Goal: Task Accomplishment & Management: Manage account settings

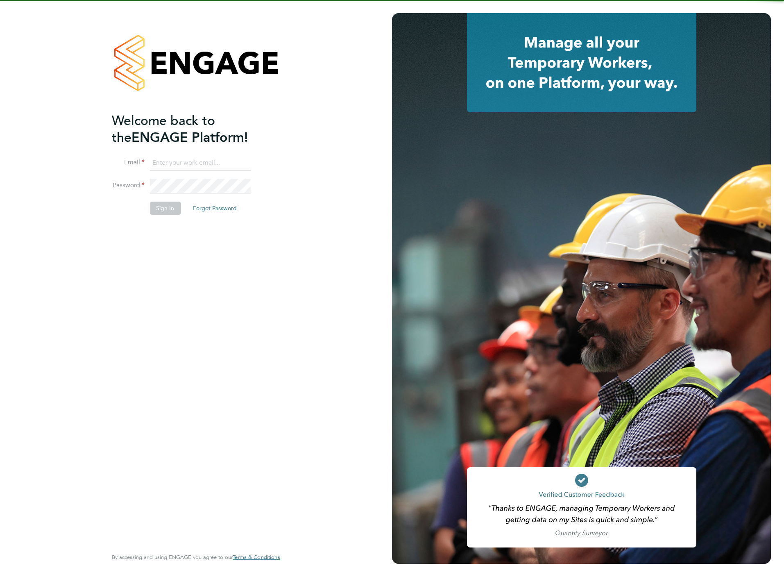
type input "chloe@protechltd.co.uk"
click at [159, 213] on button "Sign In" at bounding box center [165, 208] width 31 height 13
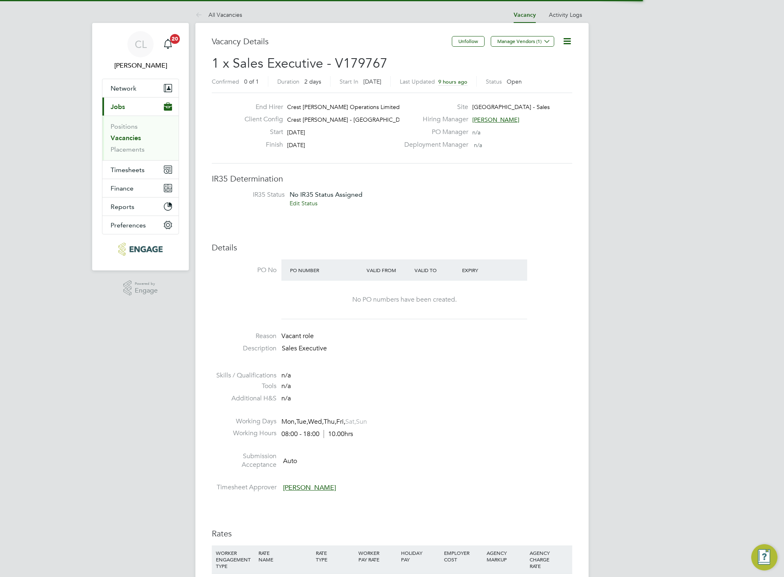
scroll to position [25, 58]
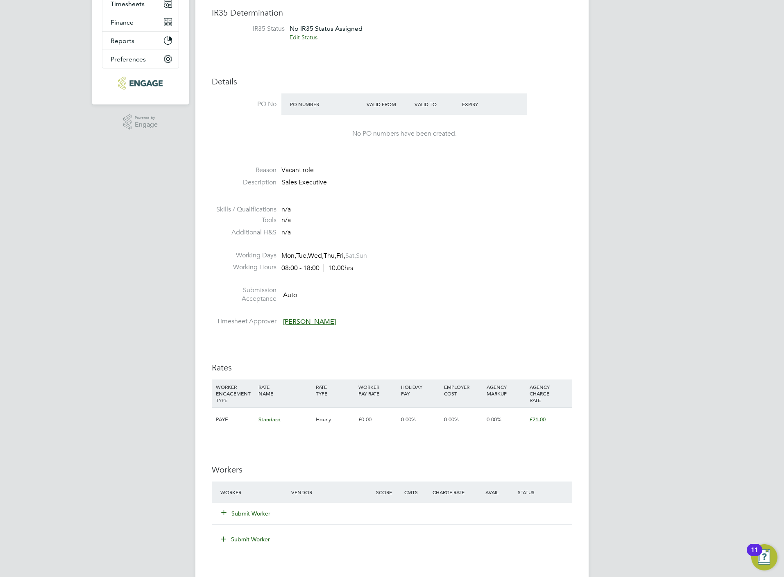
scroll to position [369, 0]
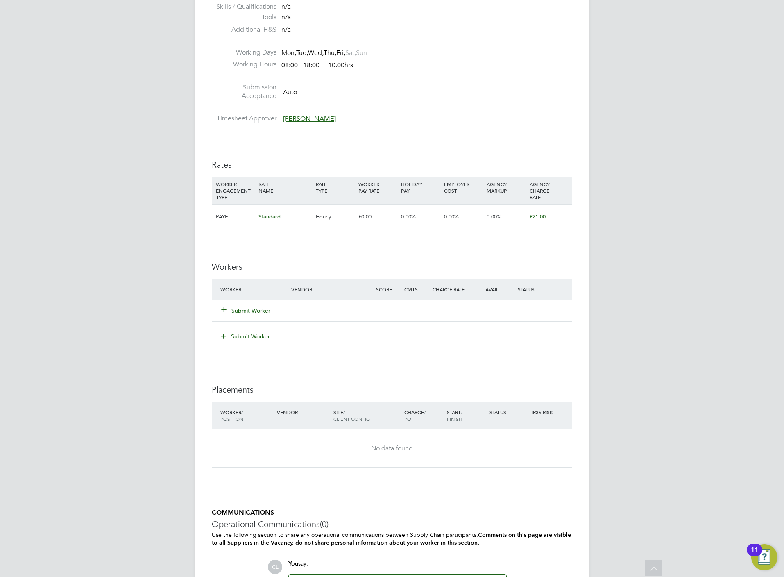
click at [244, 316] on div "Submit Worker" at bounding box center [260, 310] width 85 height 15
click at [247, 309] on button "Submit Worker" at bounding box center [246, 310] width 49 height 8
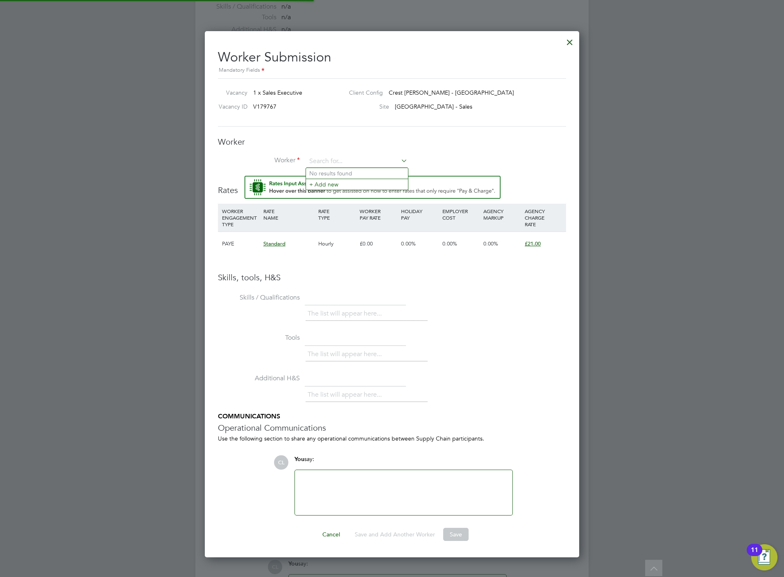
scroll to position [529, 375]
click at [357, 165] on input at bounding box center [356, 161] width 101 height 12
type input "s"
type input "fairg"
click at [339, 180] on li "+ Add new" at bounding box center [357, 184] width 102 height 11
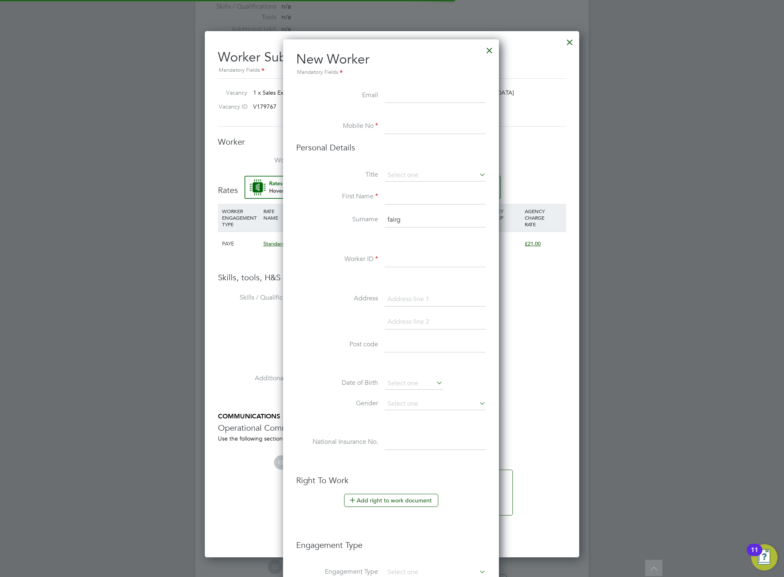
scroll to position [696, 218]
click at [422, 127] on input at bounding box center [435, 126] width 101 height 15
paste input "07894347173"
type input "07894347173"
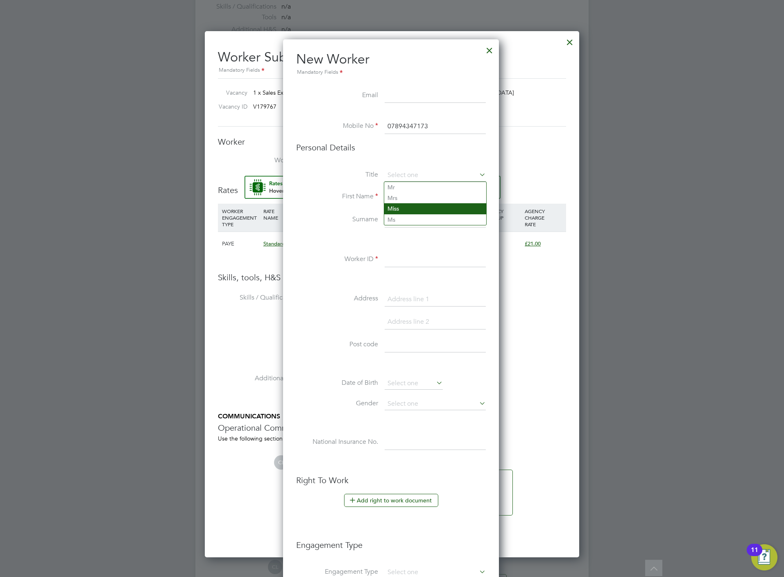
click at [404, 207] on li "Miss" at bounding box center [435, 208] width 102 height 11
type input "Miss"
click at [406, 197] on input at bounding box center [435, 197] width 101 height 15
type input "Susan"
type input "Fairgraave"
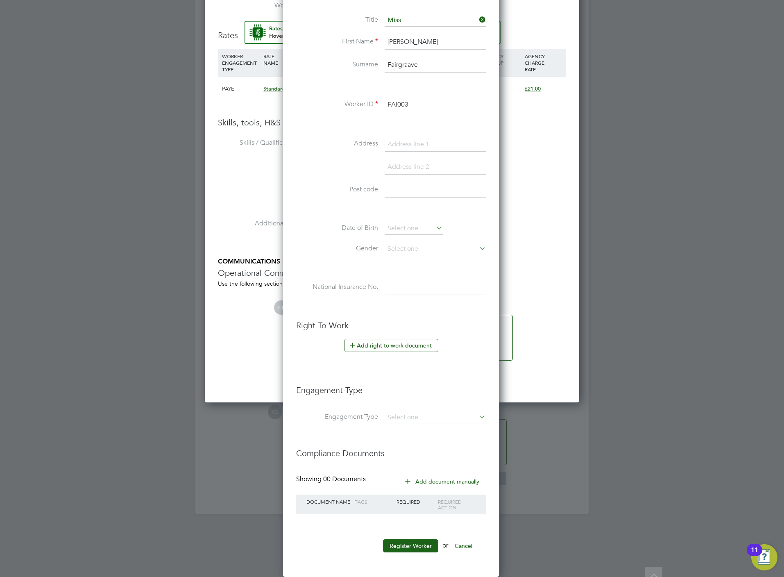
scroll to position [526, 0]
type input "FAI003"
click at [434, 412] on input at bounding box center [435, 417] width 101 height 11
click at [417, 463] on li "Umbrella" at bounding box center [435, 466] width 102 height 12
type input "Umbrella"
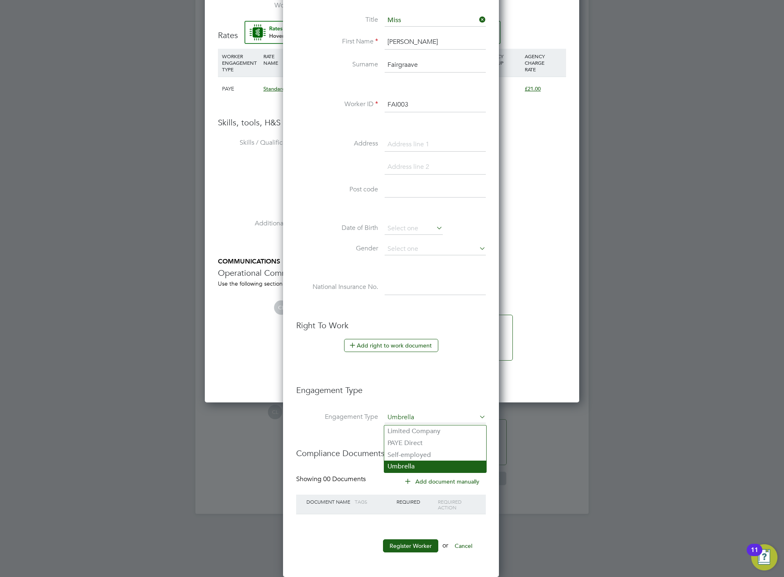
scroll to position [847, 218]
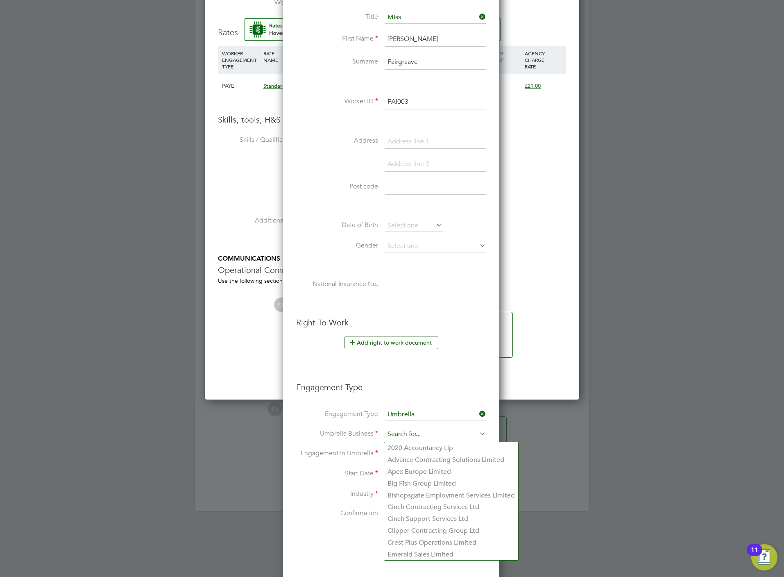
click at [410, 436] on input at bounding box center [435, 434] width 101 height 11
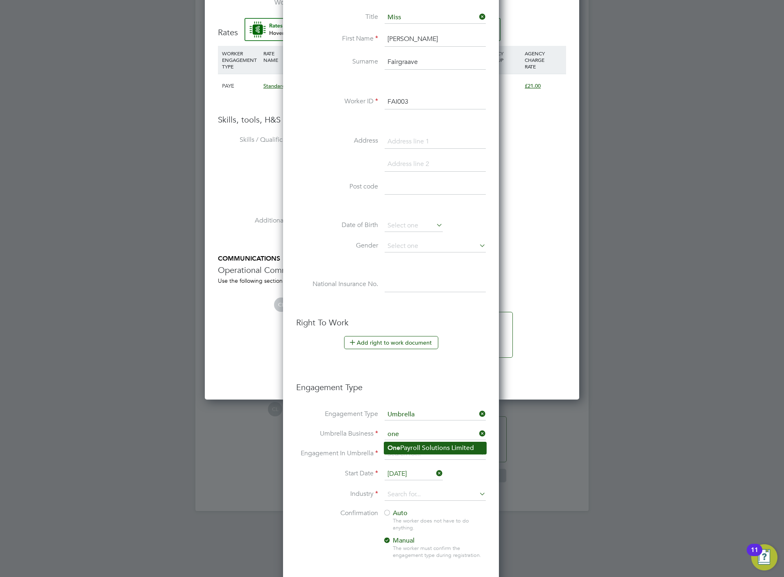
click at [426, 447] on li "One Payroll Solutions Limited" at bounding box center [435, 448] width 102 height 12
type input "One Payroll Solutions Limited"
click at [422, 457] on input at bounding box center [435, 453] width 101 height 11
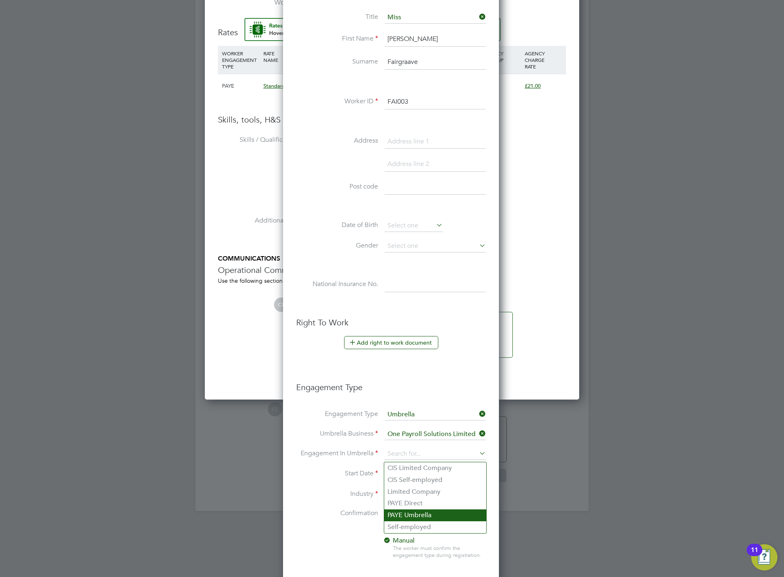
click at [424, 509] on li "PAYE Umbrella" at bounding box center [435, 515] width 102 height 12
type input "PAYE Umbrella"
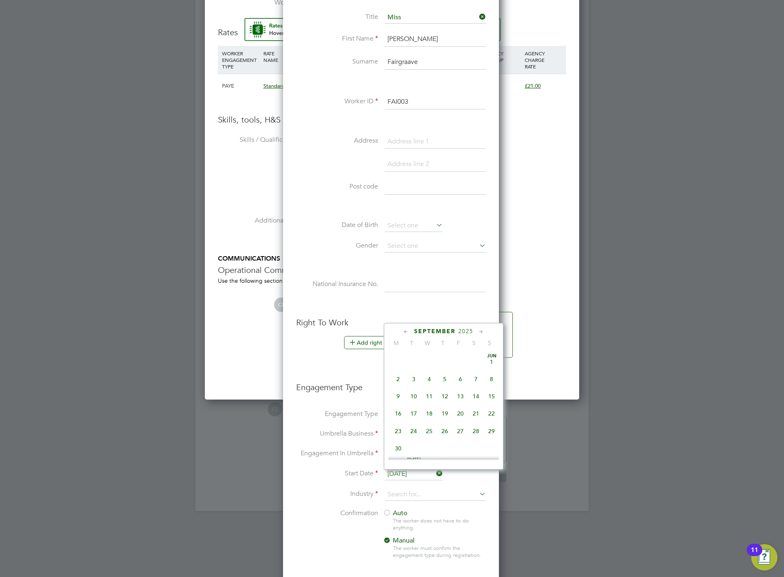
click at [416, 476] on input "03 Sep 2025" at bounding box center [414, 474] width 58 height 12
click at [397, 395] on span "Sep 1" at bounding box center [398, 394] width 16 height 16
type input "01 Sep 2025"
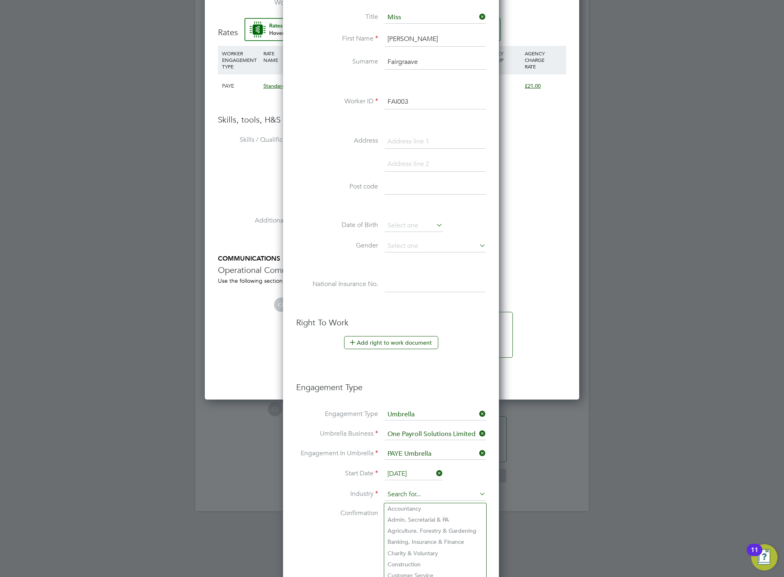
click at [406, 494] on input at bounding box center [435, 494] width 101 height 12
click at [404, 560] on li "Construction" at bounding box center [435, 564] width 102 height 11
type input "Construction"
click at [393, 513] on span "Auto" at bounding box center [395, 513] width 25 height 8
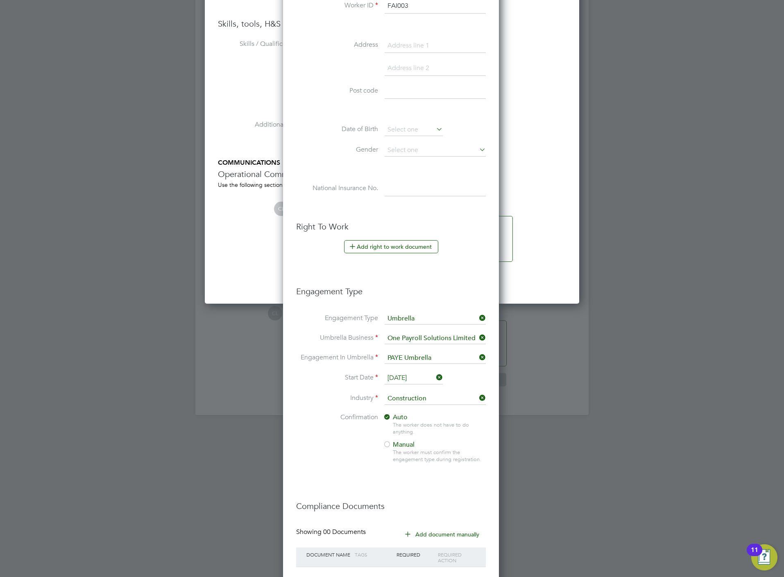
scroll to position [678, 0]
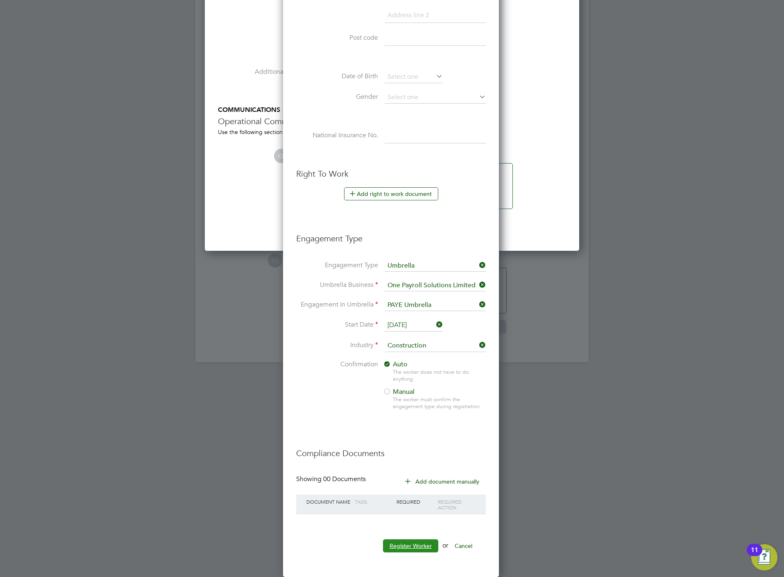
click at [420, 551] on button "Register Worker" at bounding box center [410, 545] width 55 height 13
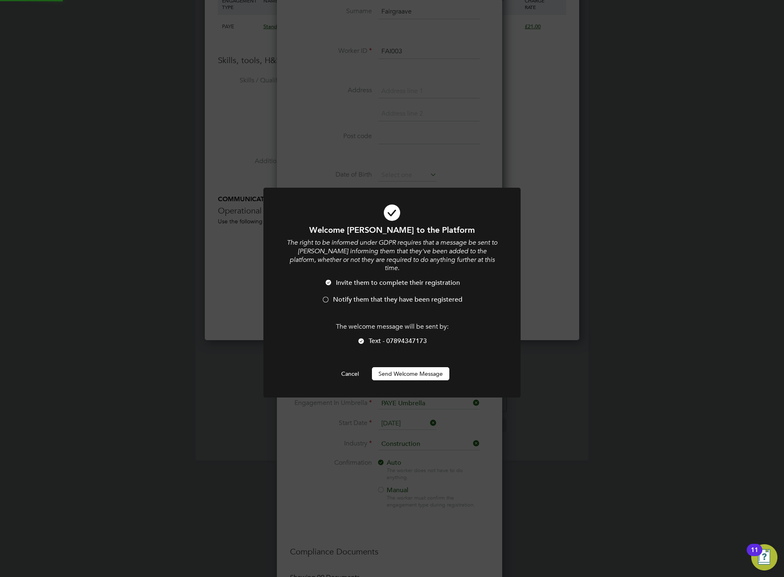
scroll to position [0, 0]
click at [392, 295] on span "Notify them that they have been registered" at bounding box center [397, 299] width 129 height 8
click at [410, 367] on button "Send Welcome Message" at bounding box center [410, 373] width 77 height 13
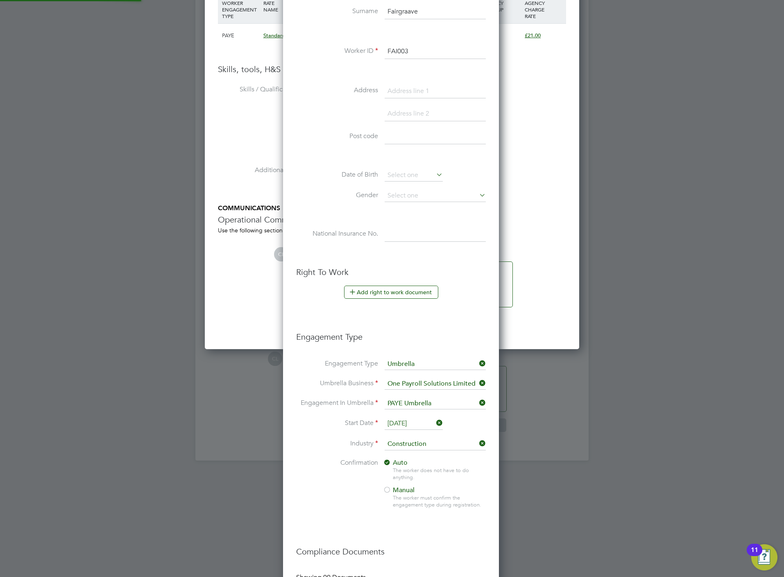
type input "Susan Fairgraave (FAI003)"
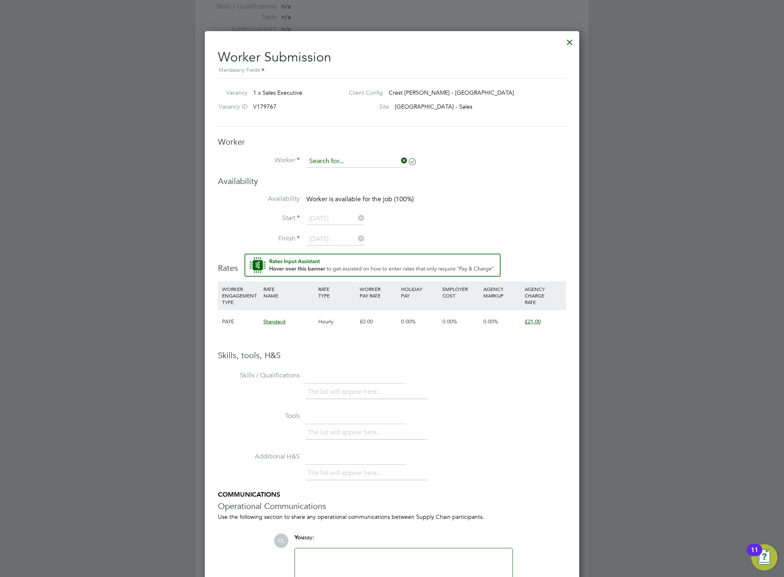
click at [385, 159] on input at bounding box center [356, 161] width 101 height 12
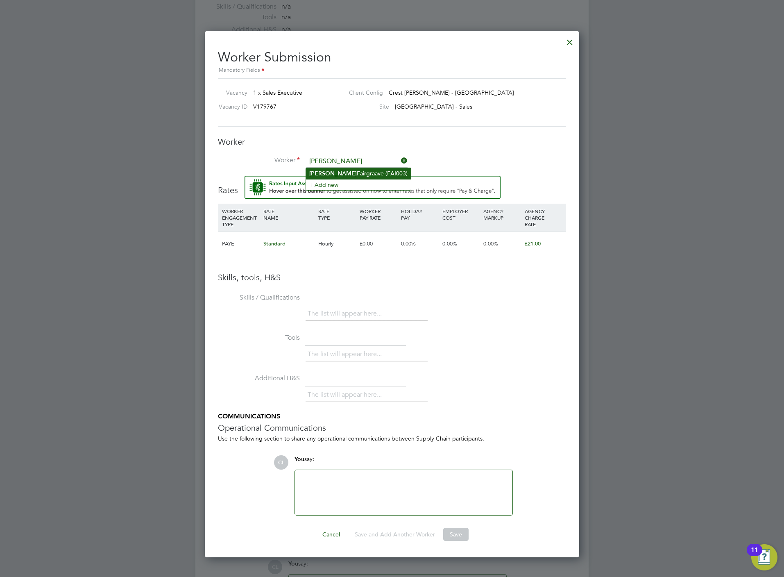
click at [352, 176] on li "Susan Fairgraave (FAI003)" at bounding box center [358, 173] width 105 height 11
type input "Susan Fairgraave (FAI003)"
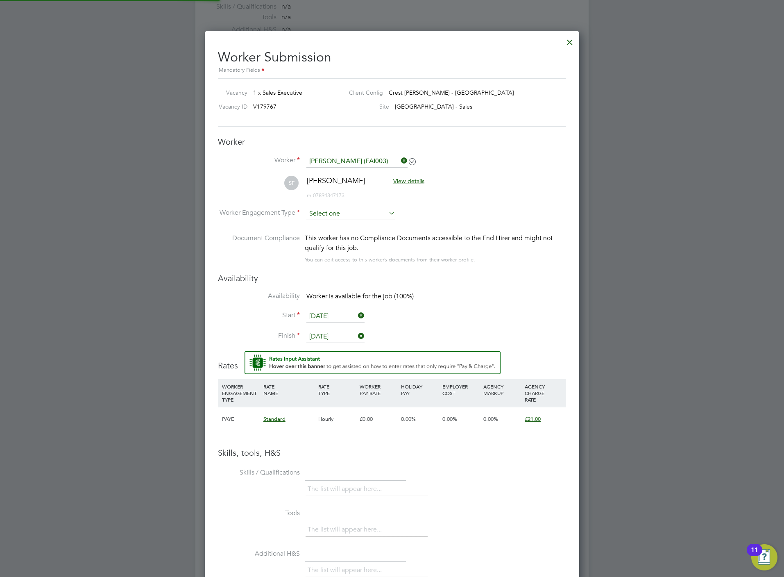
scroll to position [703, 375]
click at [331, 209] on input at bounding box center [350, 214] width 89 height 12
click at [334, 238] on li "PAYE" at bounding box center [351, 236] width 90 height 11
type input "PAYE"
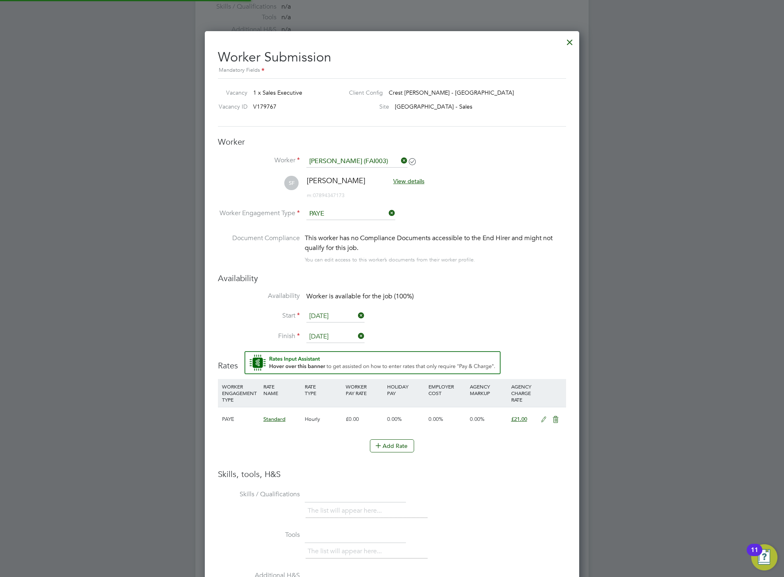
scroll to position [4, 4]
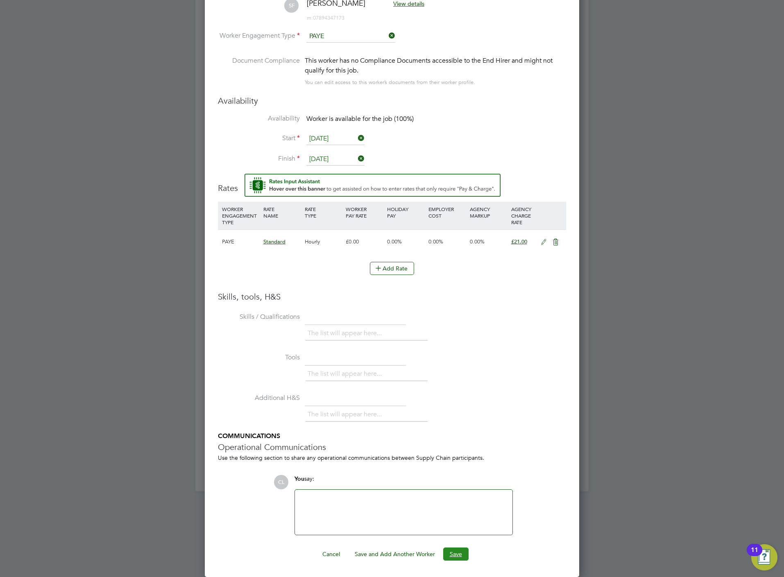
click at [457, 551] on button "Save" at bounding box center [455, 553] width 25 height 13
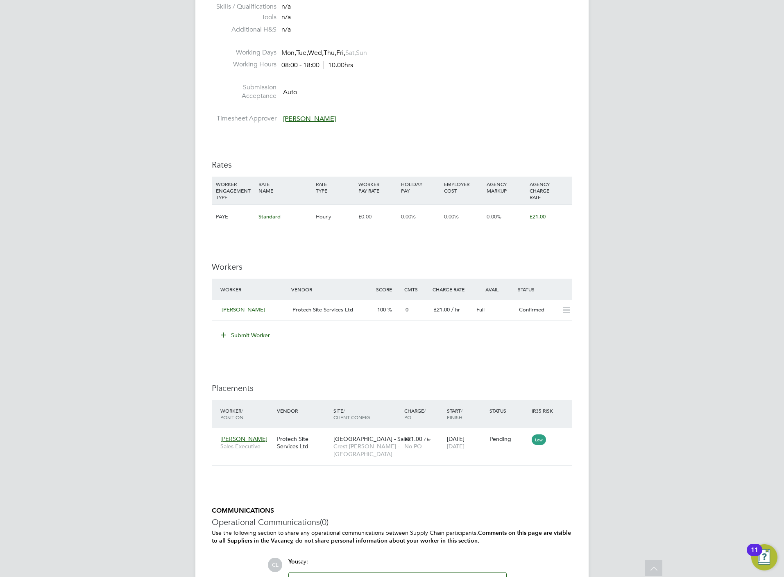
scroll to position [472, 0]
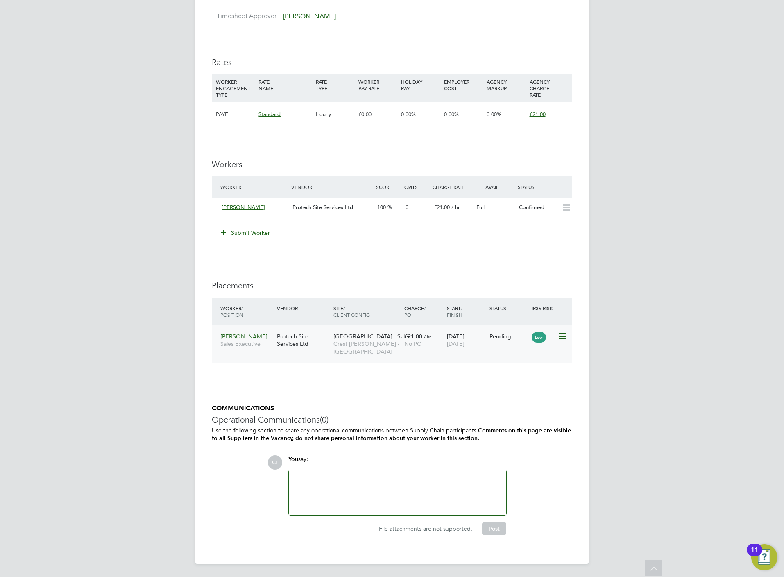
click at [562, 336] on icon at bounding box center [562, 336] width 8 height 10
click at [517, 386] on li "Start" at bounding box center [537, 388] width 58 height 11
type input "[PERSON_NAME]"
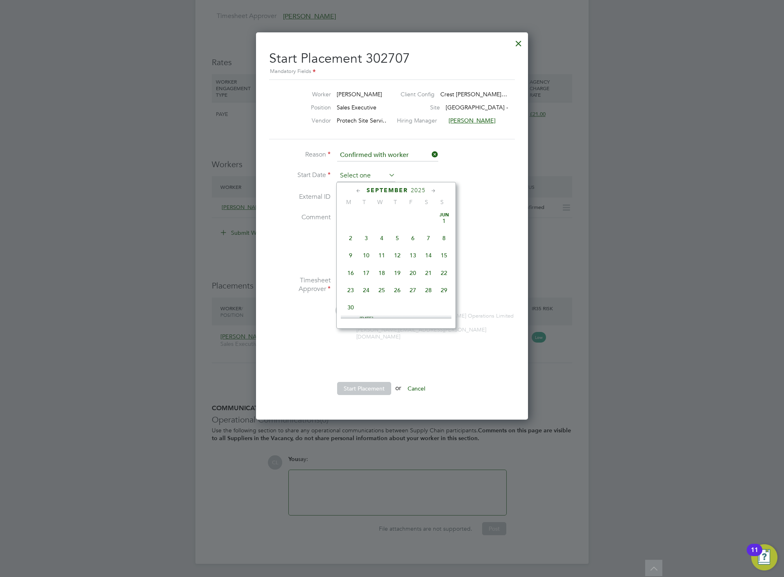
click at [370, 170] on input at bounding box center [366, 176] width 58 height 12
click at [445, 220] on span "24" at bounding box center [444, 218] width 16 height 16
type input "24 Aug 2025"
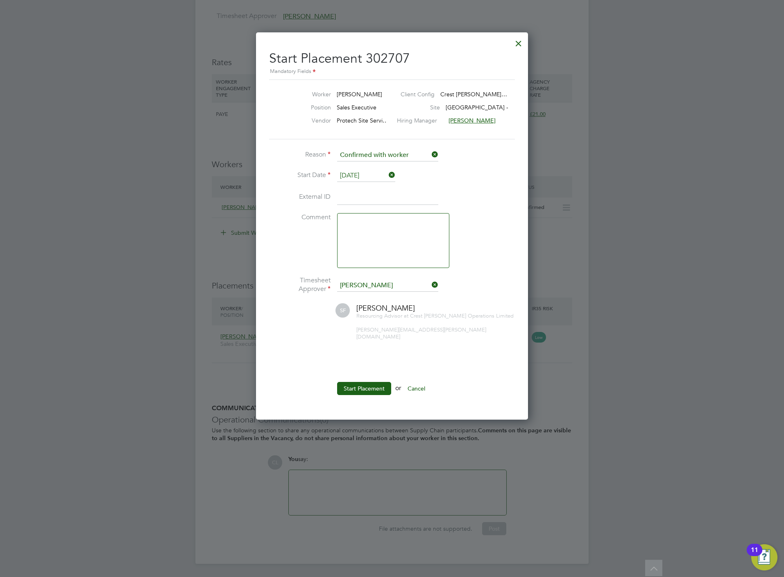
click at [361, 367] on ul "Reason Confirmed with worker Start Date 24 Aug 2025 External ID Comment Timeshe…" at bounding box center [392, 276] width 246 height 254
click at [365, 382] on button "Start Placement" at bounding box center [364, 388] width 54 height 13
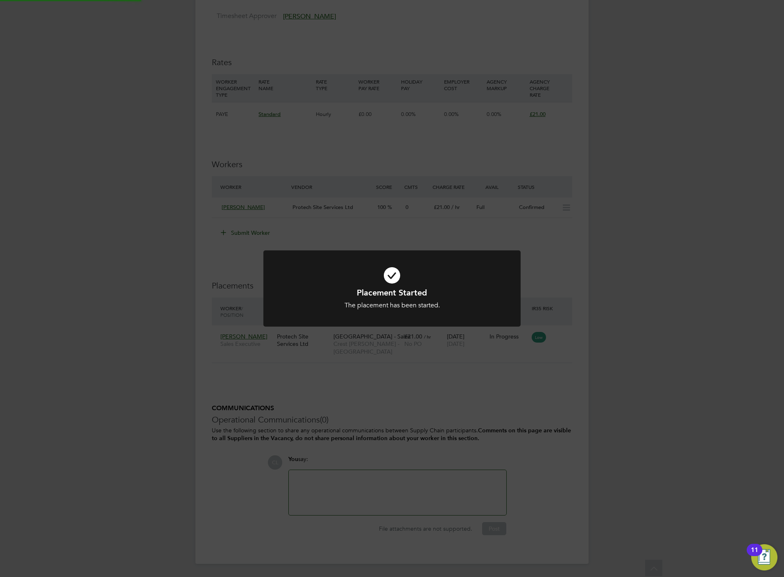
click at [417, 295] on h1 "Placement Started" at bounding box center [392, 292] width 213 height 11
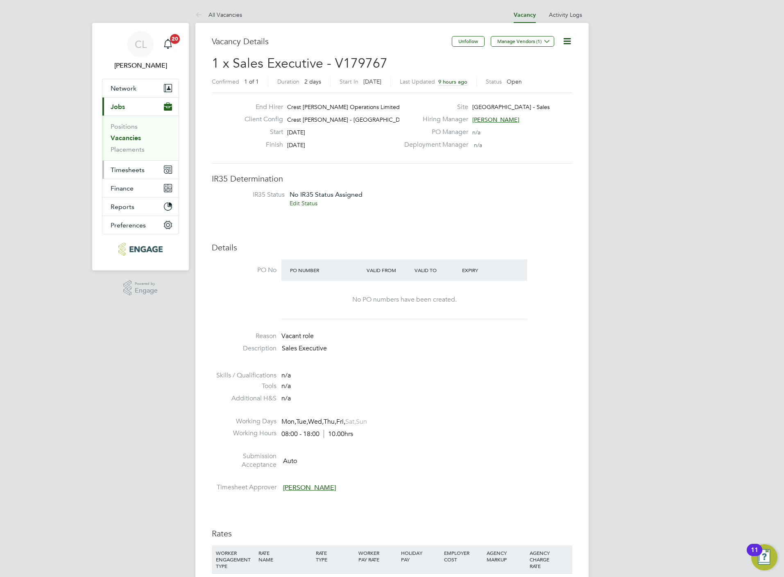
click at [121, 170] on span "Timesheets" at bounding box center [128, 170] width 34 height 8
click at [141, 147] on link "Timesheets" at bounding box center [128, 145] width 34 height 8
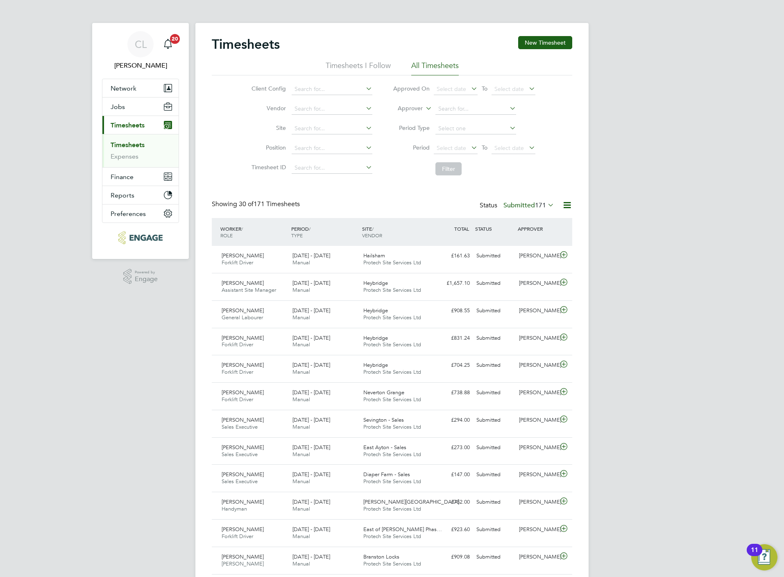
click at [547, 53] on div "Timesheets New Timesheet" at bounding box center [392, 48] width 361 height 25
click at [549, 45] on button "New Timesheet" at bounding box center [545, 42] width 54 height 13
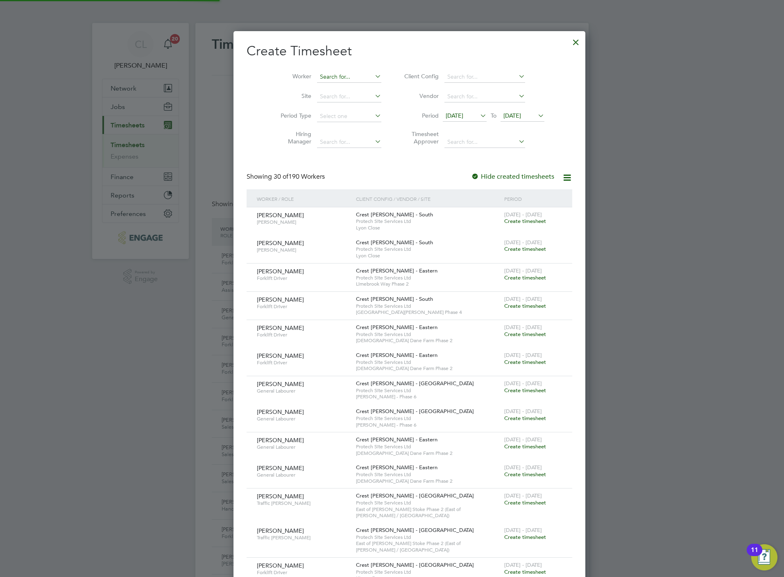
click at [331, 76] on input at bounding box center [349, 76] width 64 height 11
click at [336, 90] on li "Susan Fairgraave" at bounding box center [339, 88] width 81 height 11
type input "Susan Fairgraave"
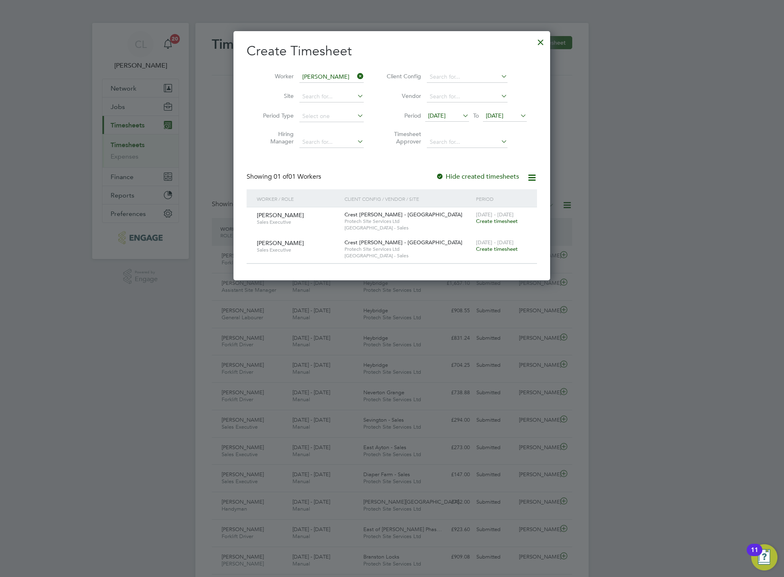
click at [497, 219] on span "Create timesheet" at bounding box center [497, 221] width 42 height 7
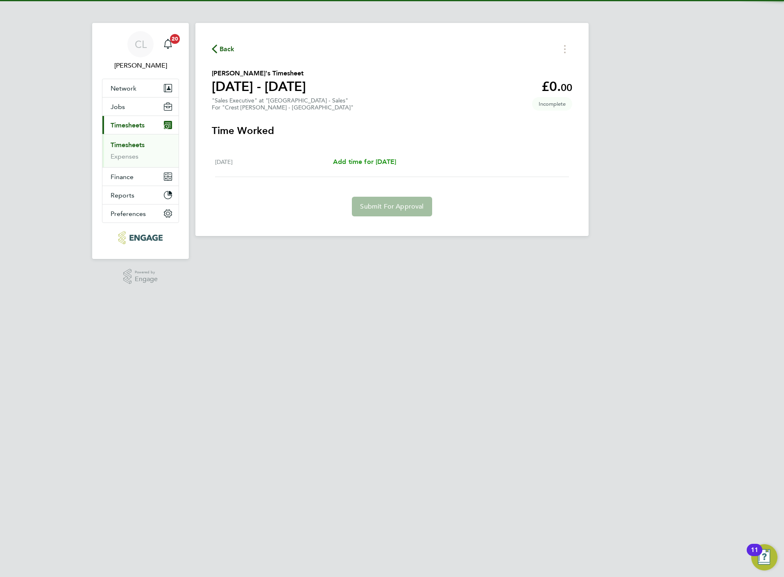
click at [395, 161] on span "Add time for Sun 24 Aug" at bounding box center [364, 162] width 63 height 8
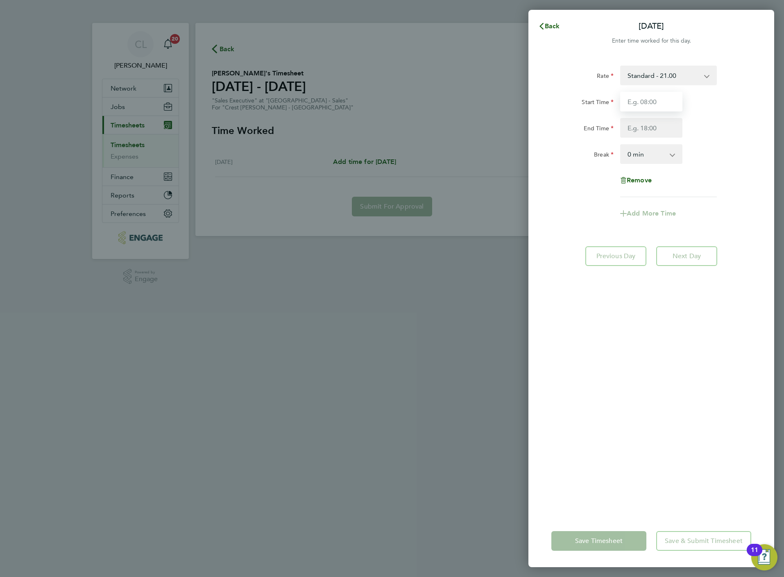
click at [633, 98] on input "Start Time" at bounding box center [651, 102] width 62 height 20
type input "10:00"
click at [649, 125] on input "End Time" at bounding box center [651, 128] width 62 height 20
type input "17:00"
click at [654, 456] on div "Rate Standard - 21.00 Start Time 10:00 End Time 17:00 Break 0 min 15 min 30 min…" at bounding box center [651, 285] width 246 height 459
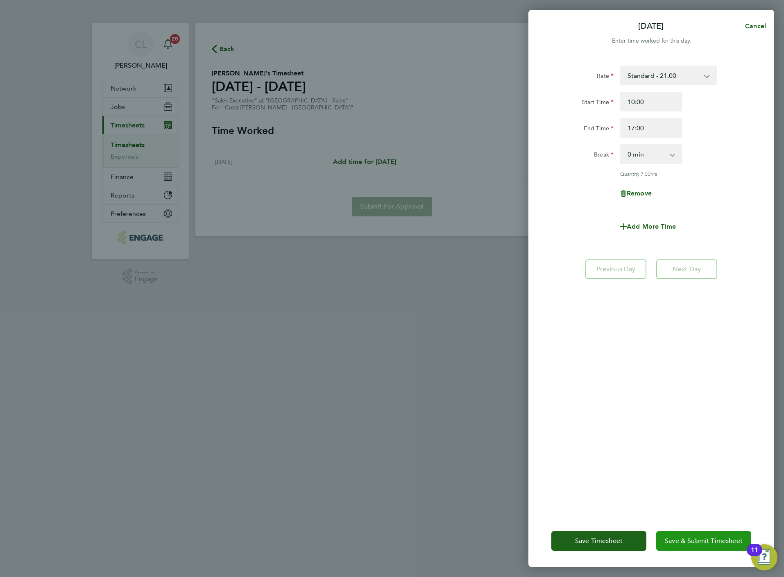
click at [707, 534] on button "Save & Submit Timesheet" at bounding box center [703, 541] width 95 height 20
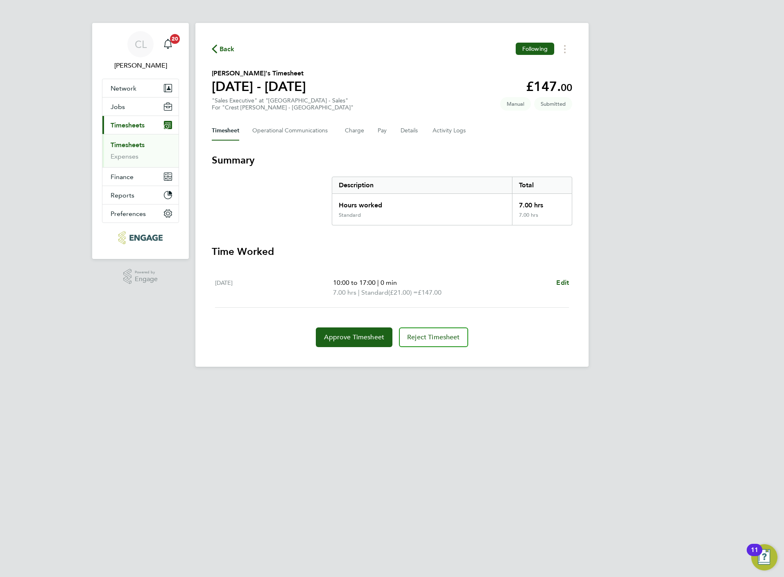
click at [230, 48] on span "Back" at bounding box center [227, 49] width 15 height 10
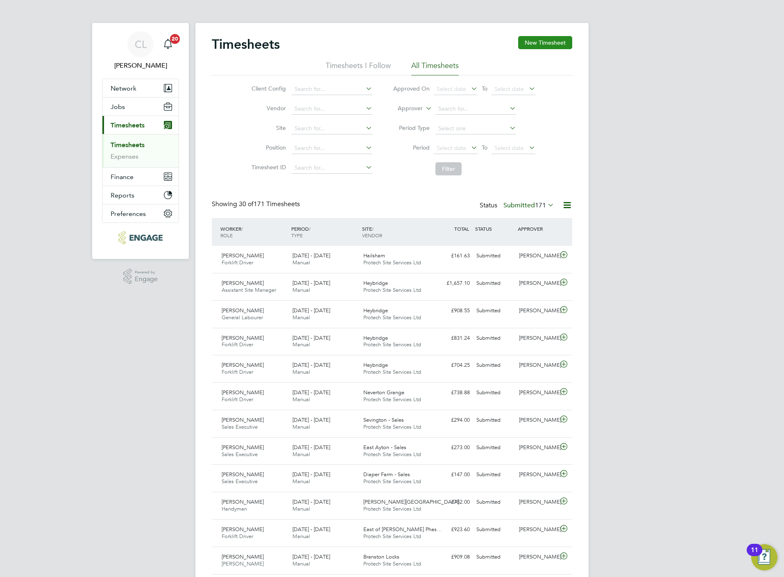
click at [560, 43] on button "New Timesheet" at bounding box center [545, 42] width 54 height 13
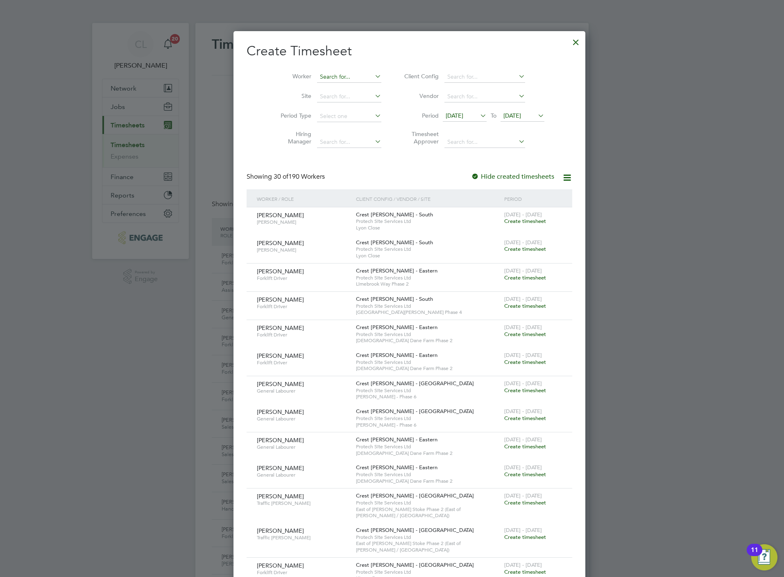
click at [336, 77] on input at bounding box center [349, 76] width 64 height 11
click at [332, 89] on li "Susan Fairgraave" at bounding box center [339, 88] width 81 height 11
type input "Susan Fairgraave"
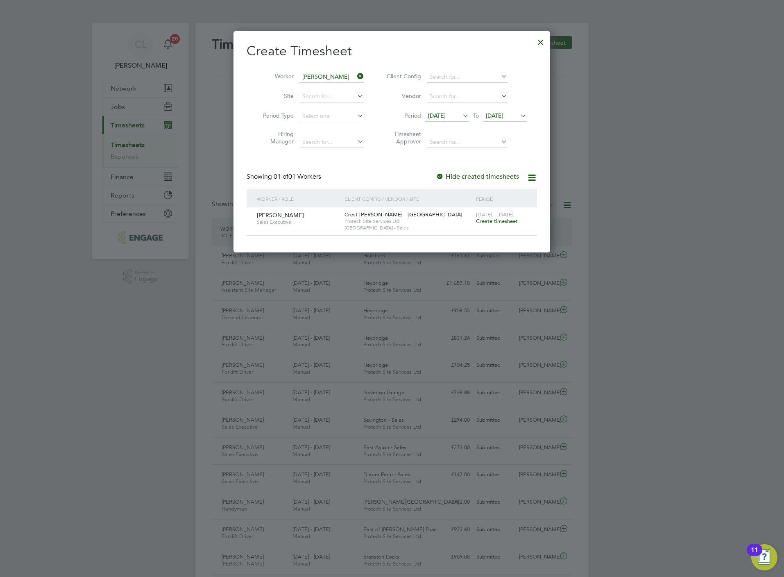
click at [504, 224] on span "Create timesheet" at bounding box center [497, 221] width 42 height 7
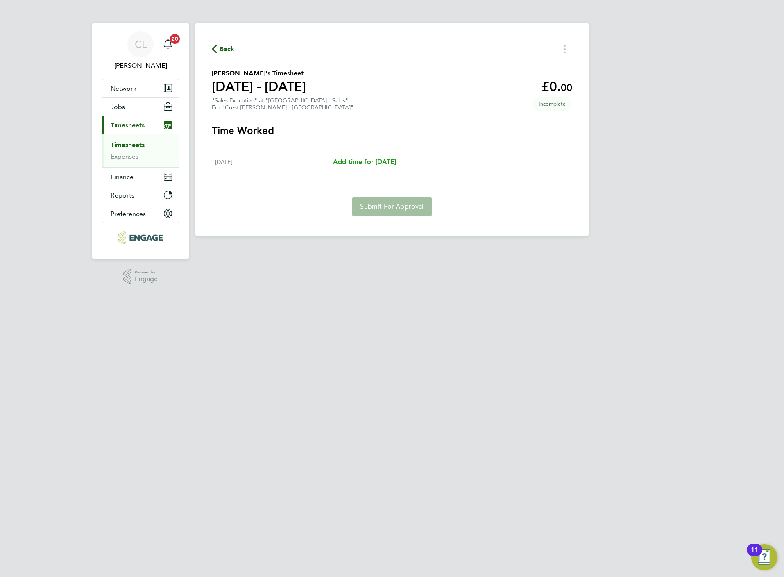
click at [396, 158] on span "Add time for Mon 25 Aug" at bounding box center [364, 162] width 63 height 8
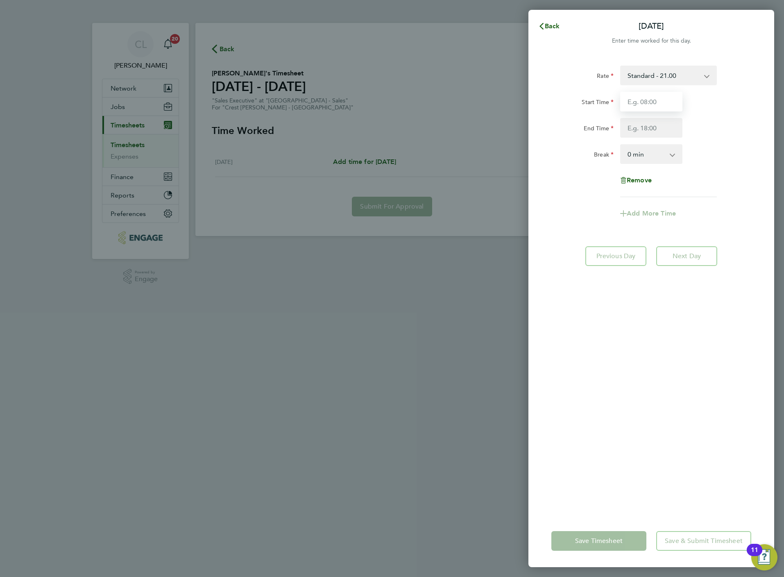
click at [645, 99] on input "Start Time" at bounding box center [651, 102] width 62 height 20
type input "10:00"
type input "17:00"
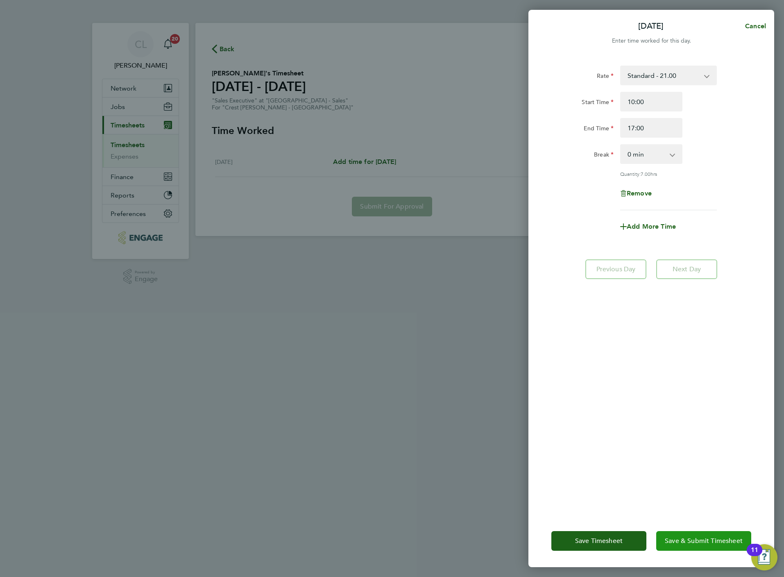
click at [669, 542] on span "Save & Submit Timesheet" at bounding box center [704, 541] width 78 height 8
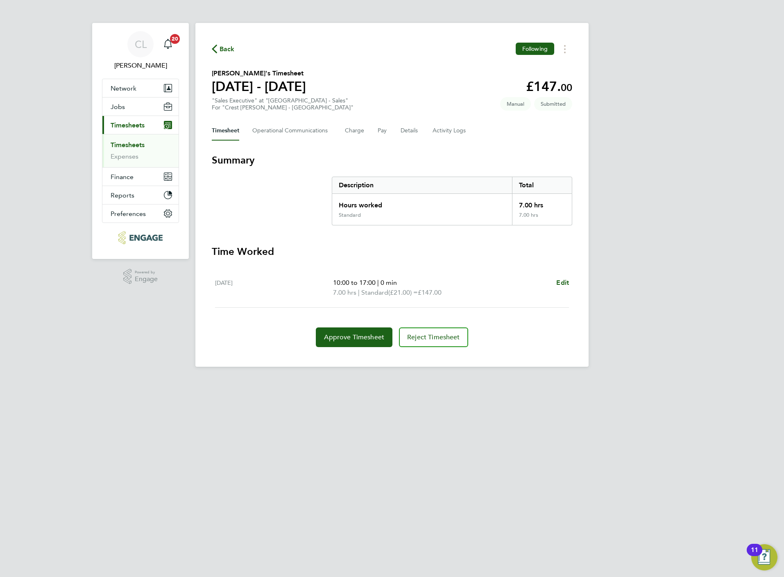
click at [222, 52] on span "Back" at bounding box center [227, 49] width 15 height 10
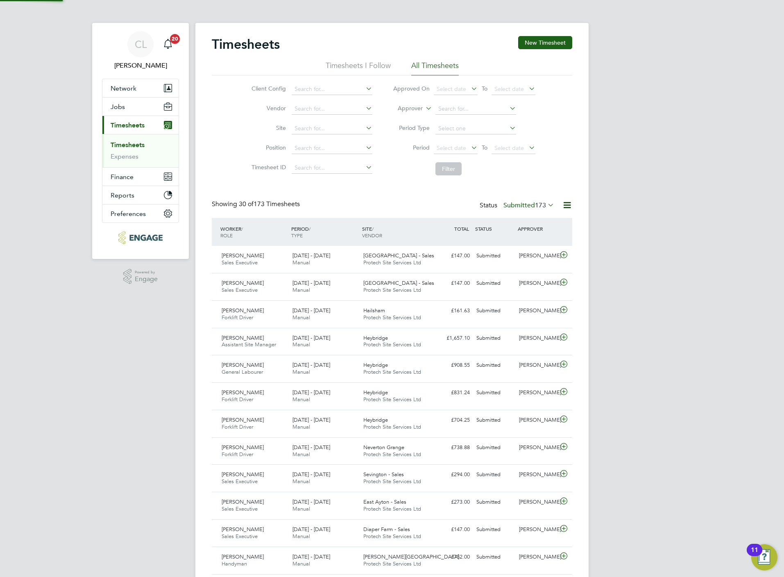
scroll to position [21, 71]
click at [144, 104] on button "Jobs" at bounding box center [140, 107] width 76 height 18
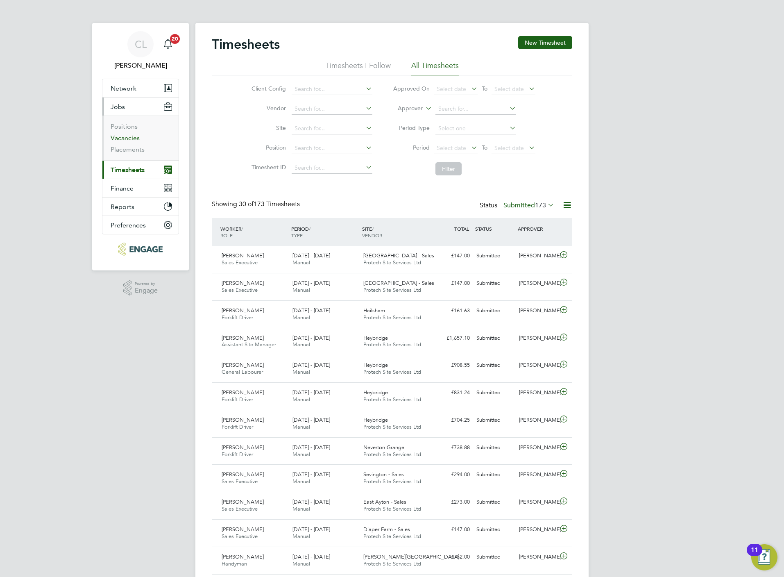
click at [120, 140] on link "Vacancies" at bounding box center [125, 138] width 29 height 8
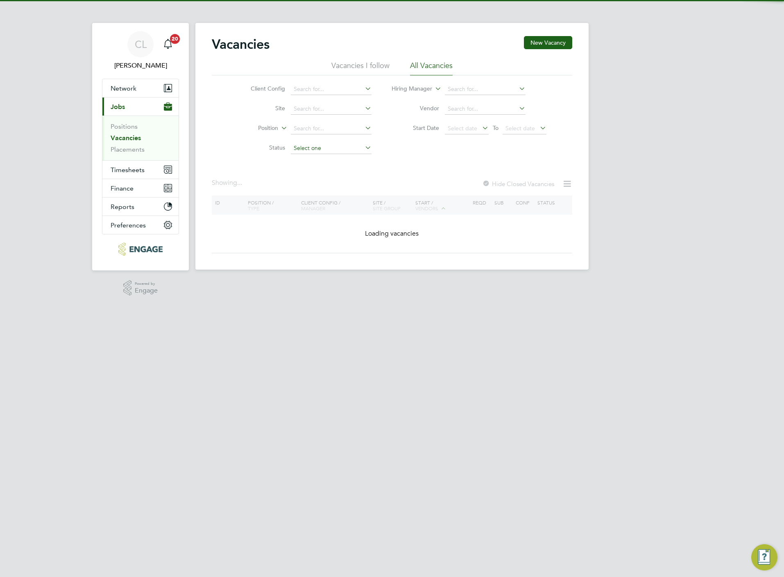
click at [317, 154] on input at bounding box center [331, 148] width 81 height 11
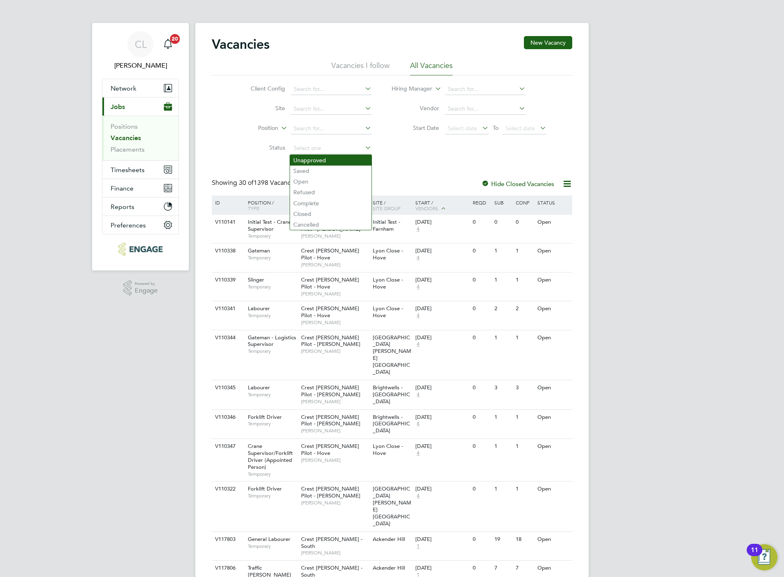
click at [319, 159] on li "Unapproved" at bounding box center [331, 160] width 82 height 11
type input "Unapproved"
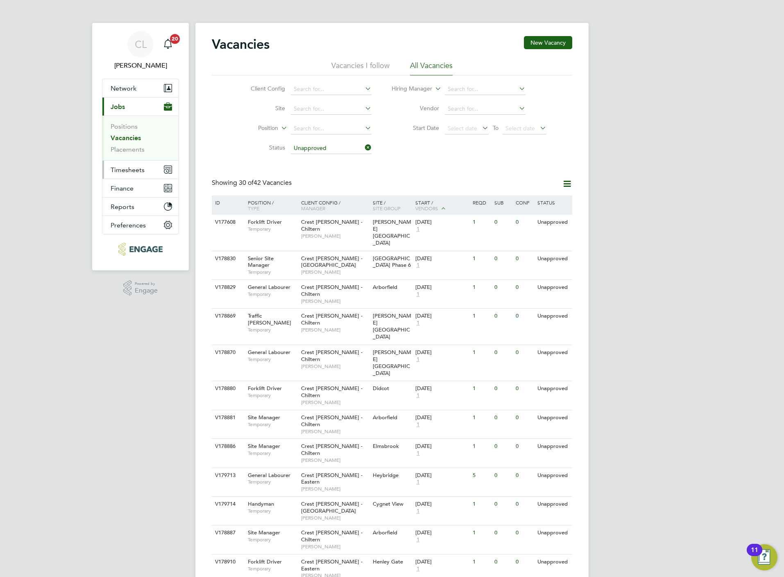
click at [130, 171] on span "Timesheets" at bounding box center [128, 170] width 34 height 8
click at [126, 149] on link "Timesheets" at bounding box center [128, 145] width 34 height 8
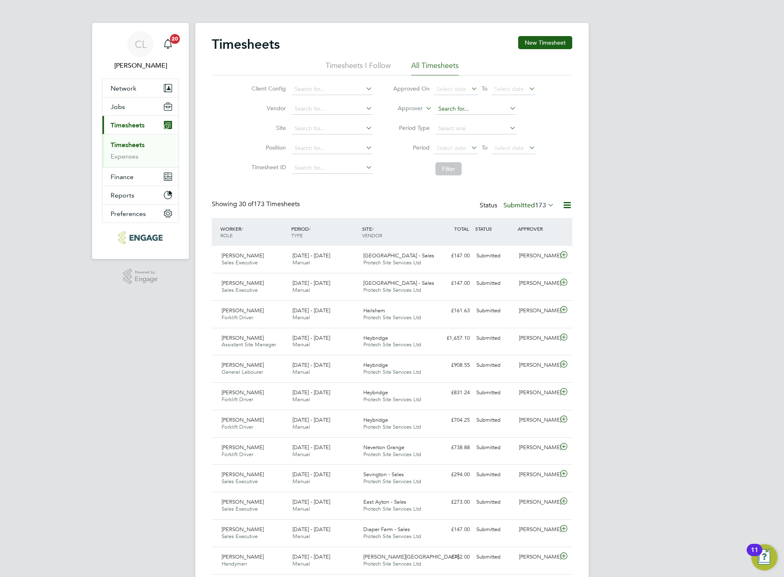
click at [467, 109] on input at bounding box center [475, 108] width 81 height 11
click at [492, 148] on li "Mark Allen" at bounding box center [476, 153] width 82 height 11
type input "Mark Allen"
click at [447, 171] on button "Filter" at bounding box center [448, 168] width 26 height 13
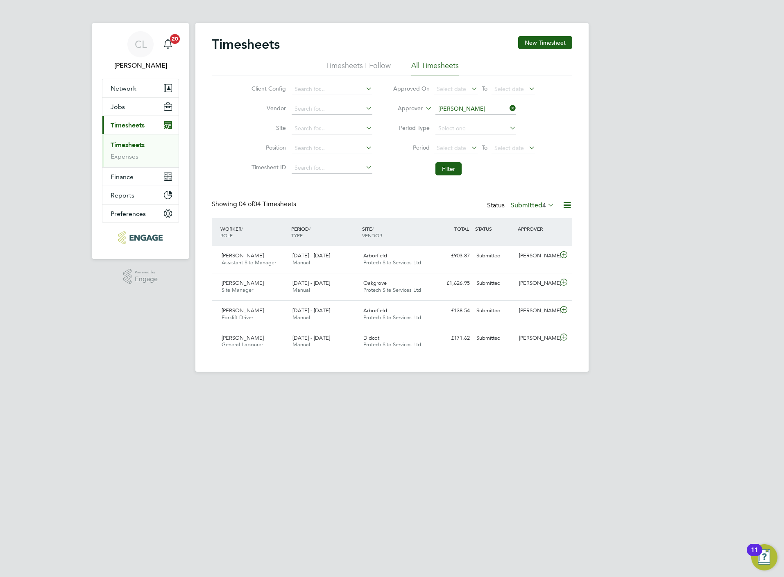
click at [508, 107] on icon at bounding box center [508, 107] width 0 height 11
click at [448, 170] on button "Filter" at bounding box center [448, 168] width 26 height 13
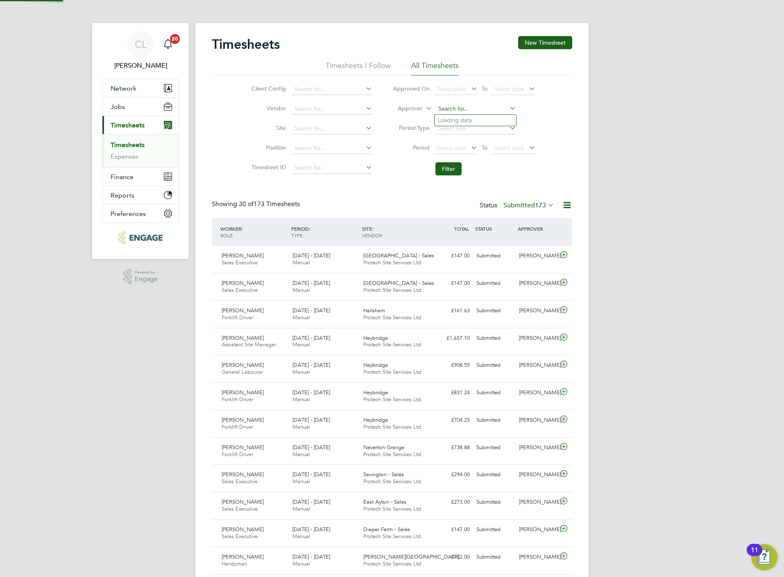
click at [493, 106] on input at bounding box center [475, 108] width 81 height 11
click at [487, 142] on li "Simo n Evans" at bounding box center [476, 142] width 82 height 11
type input "Simon Evans"
click at [450, 171] on button "Filter" at bounding box center [448, 168] width 26 height 13
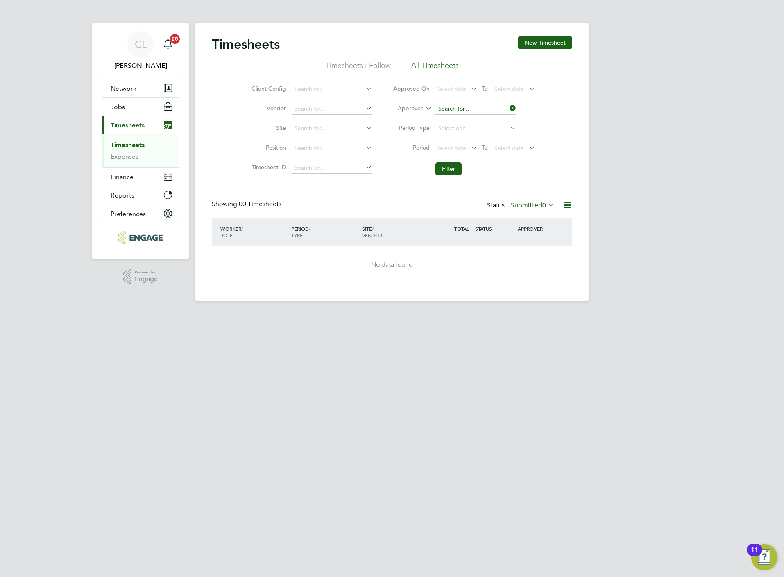
click at [462, 113] on input at bounding box center [475, 108] width 81 height 11
click at [469, 117] on li "Stef an Fernandez" at bounding box center [476, 120] width 82 height 11
type input "[PERSON_NAME]"
click at [458, 109] on input at bounding box center [475, 108] width 81 height 11
click at [470, 128] on li "Stef an Fernandez" at bounding box center [476, 131] width 82 height 11
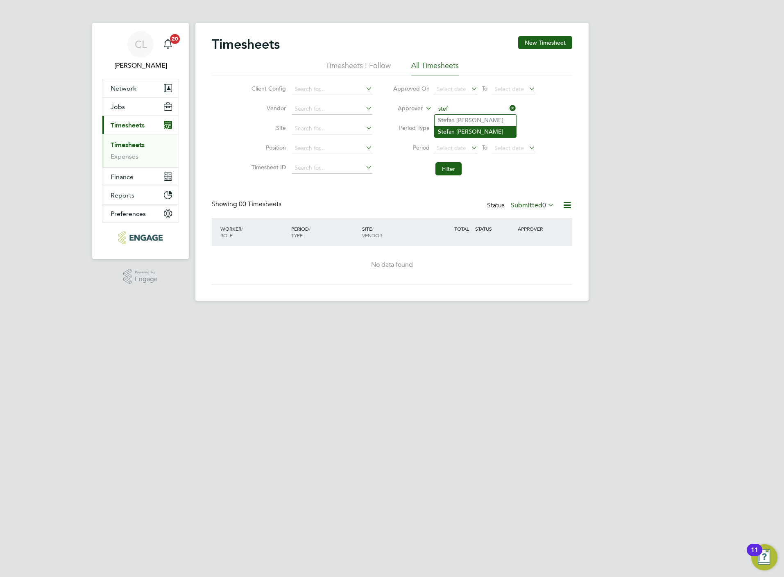
type input "[PERSON_NAME]"
click at [450, 167] on button "Filter" at bounding box center [448, 168] width 26 height 13
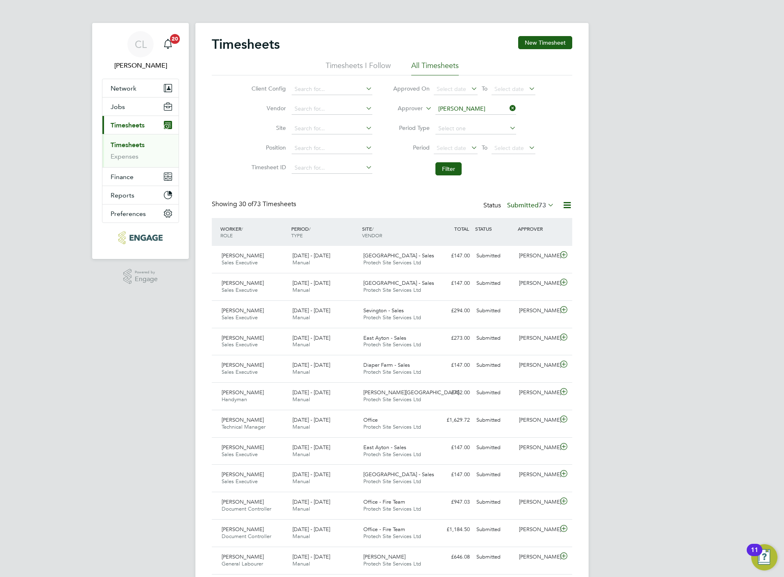
click at [508, 110] on icon at bounding box center [508, 107] width 0 height 11
click at [438, 170] on button "Filter" at bounding box center [448, 168] width 26 height 13
click at [466, 102] on li "Approver" at bounding box center [464, 109] width 163 height 20
click at [468, 108] on input at bounding box center [475, 108] width 81 height 11
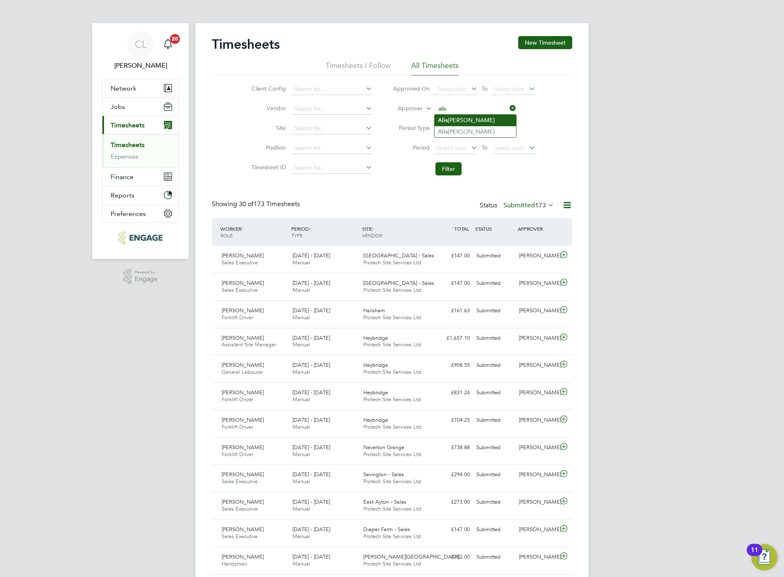
type input "alis"
click at [474, 125] on ul "Alis tair Kettle Alis tair Kettle" at bounding box center [475, 125] width 82 height 23
click at [476, 112] on input at bounding box center [475, 108] width 81 height 11
click at [479, 129] on li "Alis tair Kettle" at bounding box center [476, 131] width 82 height 11
type input "Alistair Kettle"
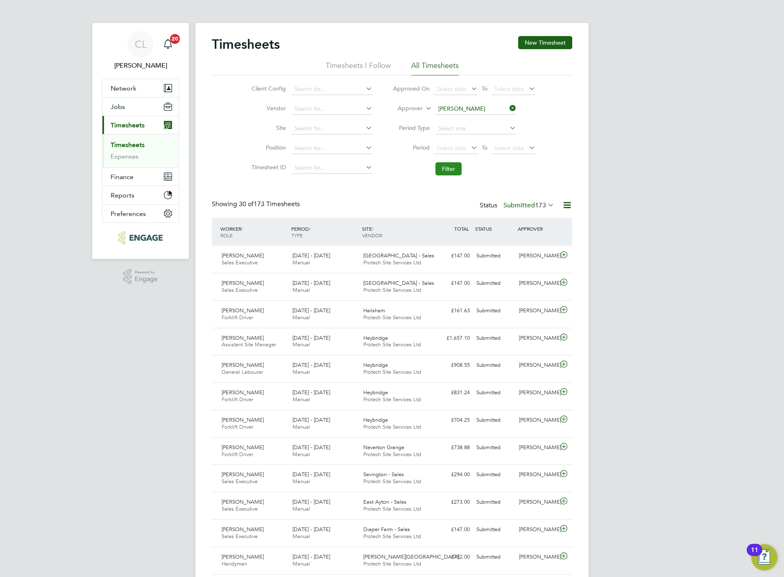
click at [450, 168] on button "Filter" at bounding box center [448, 168] width 26 height 13
click at [131, 144] on link "Timesheets" at bounding box center [128, 145] width 34 height 8
click at [125, 103] on button "Jobs" at bounding box center [140, 107] width 76 height 18
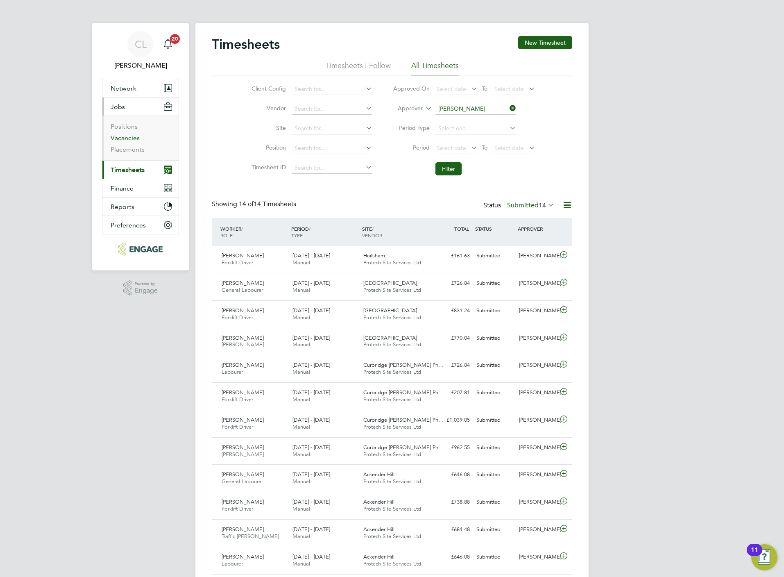
click at [126, 142] on link "Vacancies" at bounding box center [125, 138] width 29 height 8
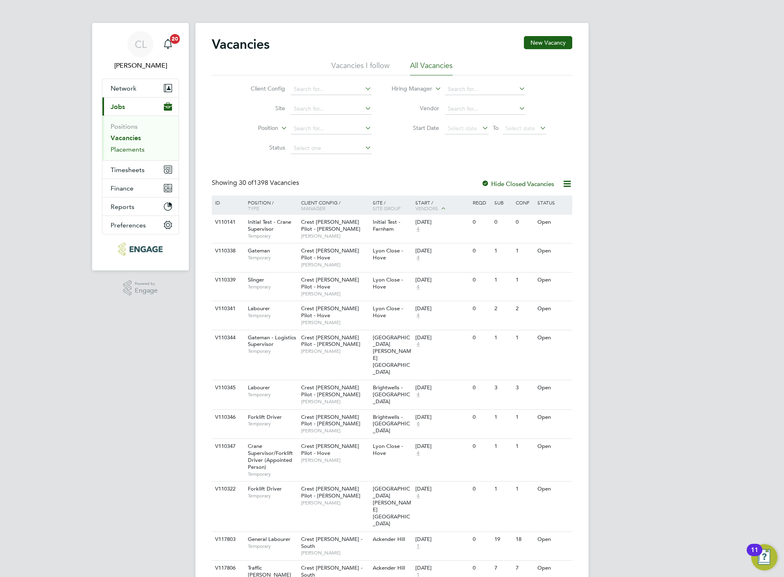
click at [135, 151] on link "Placements" at bounding box center [128, 149] width 34 height 8
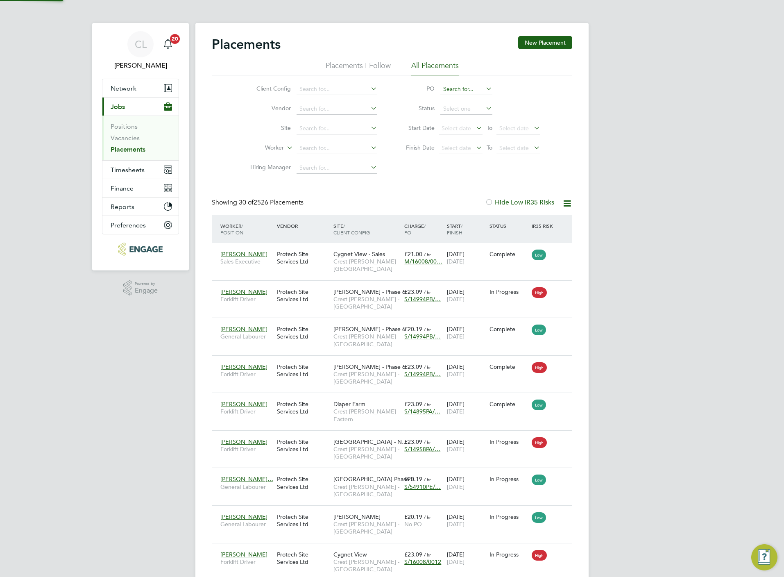
click at [451, 89] on input at bounding box center [466, 89] width 52 height 11
click at [446, 99] on li "None" at bounding box center [466, 100] width 53 height 11
type input "None"
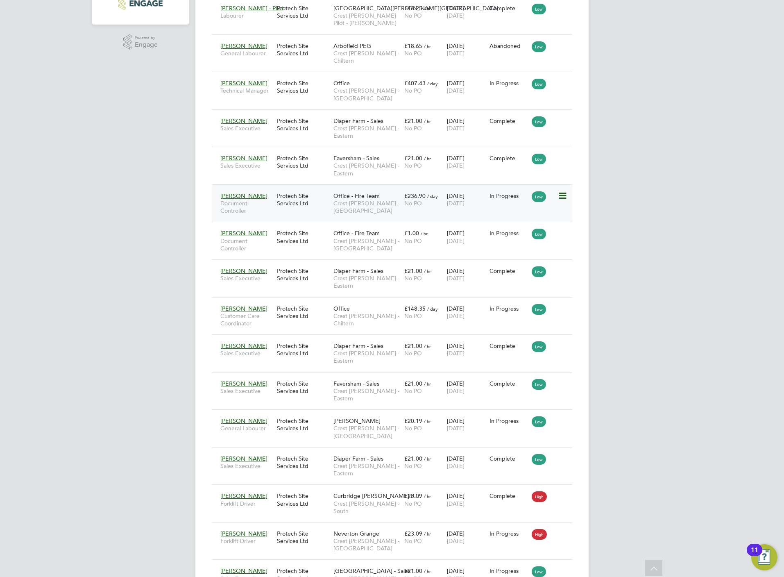
click at [386, 200] on span "Crest [PERSON_NAME] - [GEOGRAPHIC_DATA]" at bounding box center [366, 207] width 67 height 15
click at [330, 234] on div "Protech Site Services Ltd" at bounding box center [303, 236] width 57 height 23
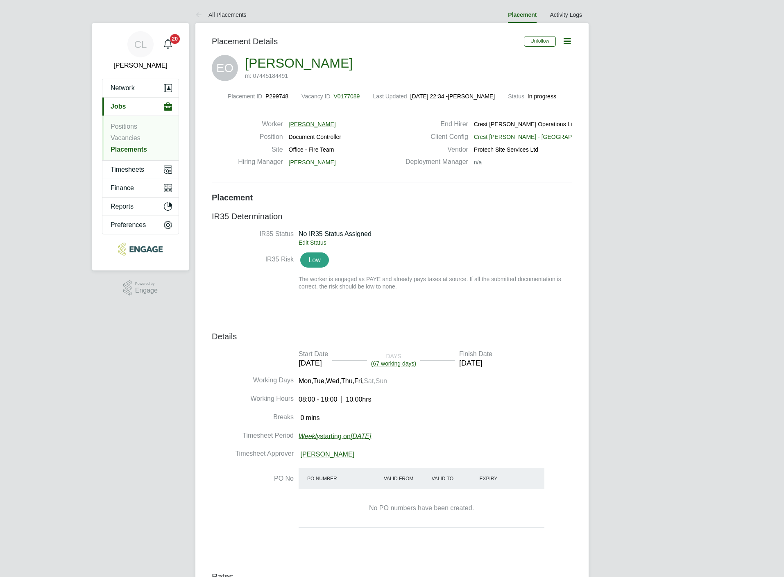
click at [563, 41] on icon at bounding box center [567, 41] width 10 height 10
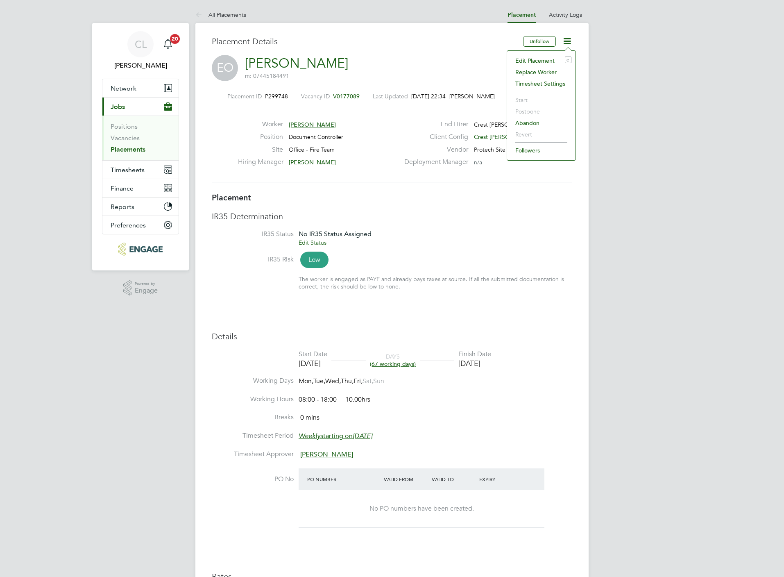
scroll to position [8, 48]
click at [547, 58] on li "Edit Placement e" at bounding box center [541, 60] width 60 height 11
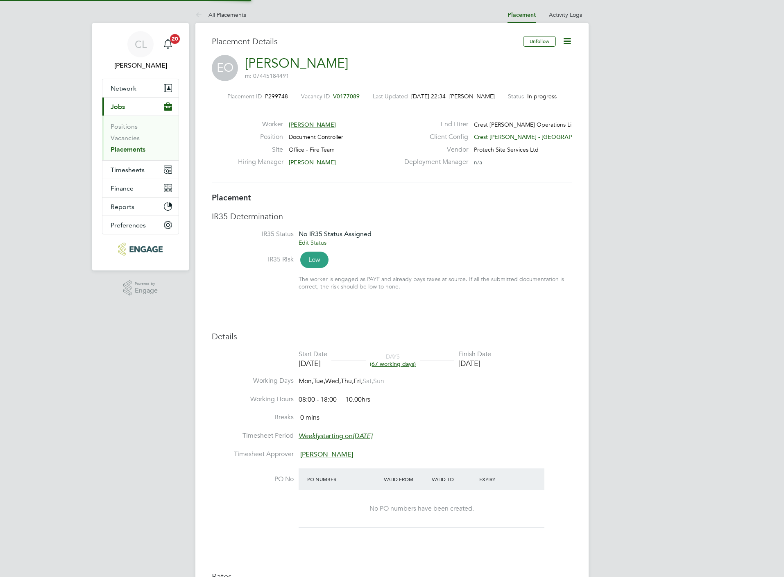
type input "[PERSON_NAME]"
type input "[DATE]"
type input "08:00"
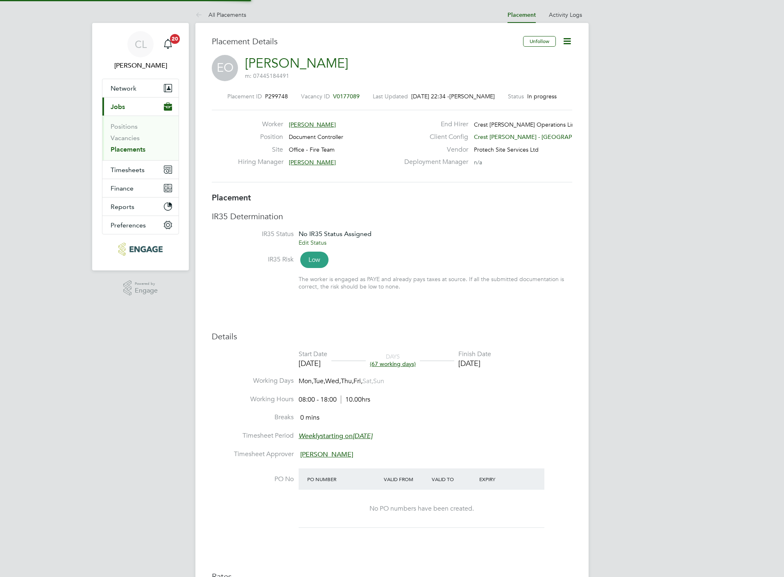
type input "18:00"
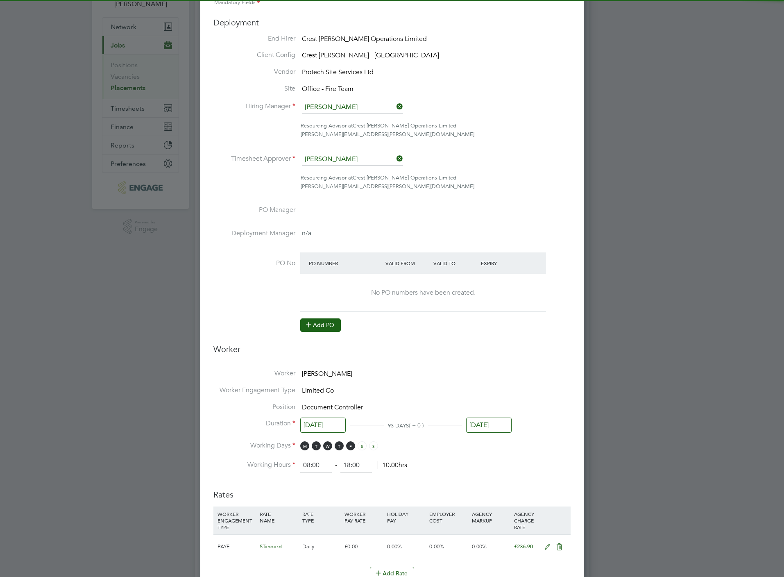
click at [322, 322] on button "Add PO" at bounding box center [320, 324] width 41 height 13
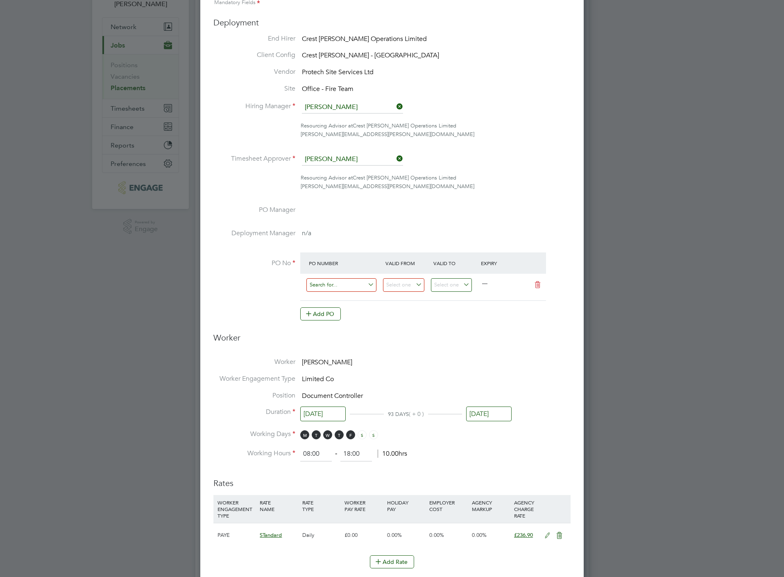
click at [345, 279] on input at bounding box center [341, 285] width 70 height 14
paste input "O/202/00/000136"
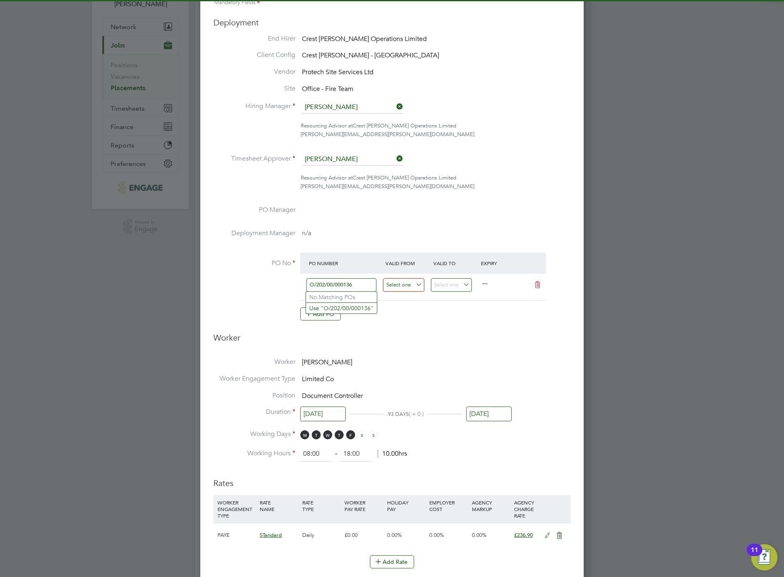
type input "O/202/00/000136"
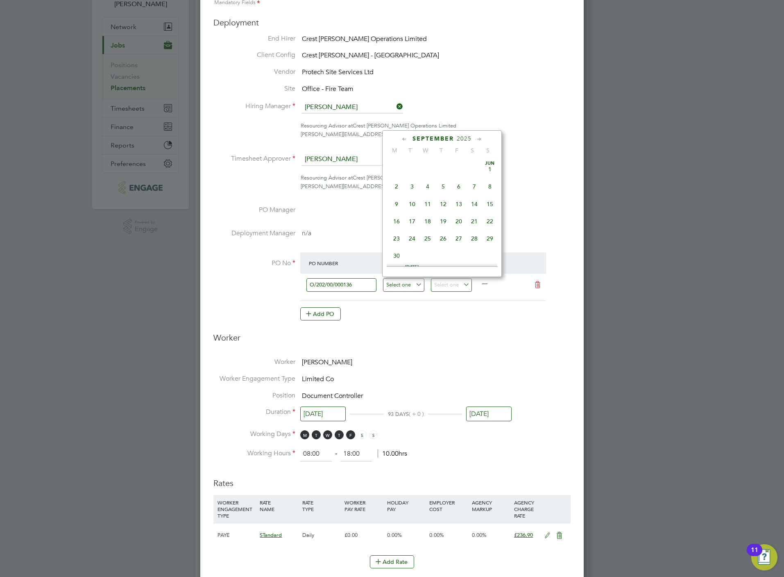
click at [408, 282] on input at bounding box center [403, 285] width 41 height 14
click at [397, 171] on span "7" at bounding box center [397, 169] width 16 height 16
type input "[DATE]"
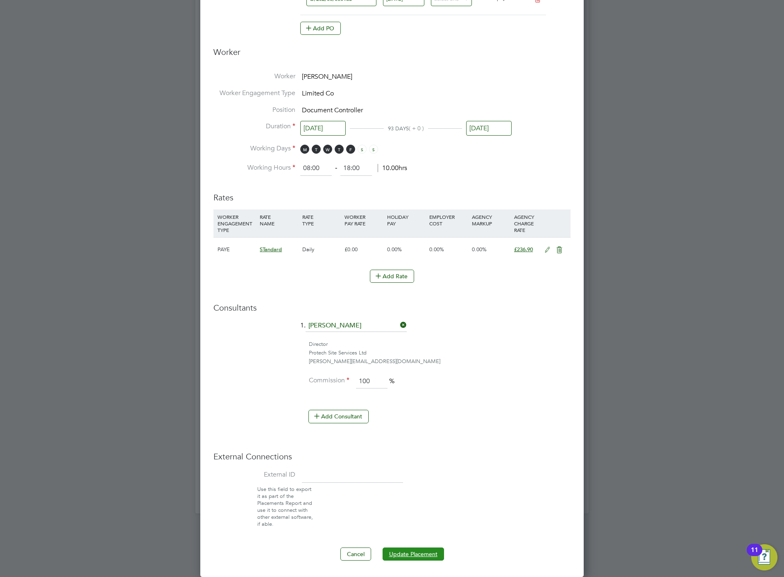
click at [403, 556] on button "Update Placement" at bounding box center [413, 553] width 61 height 13
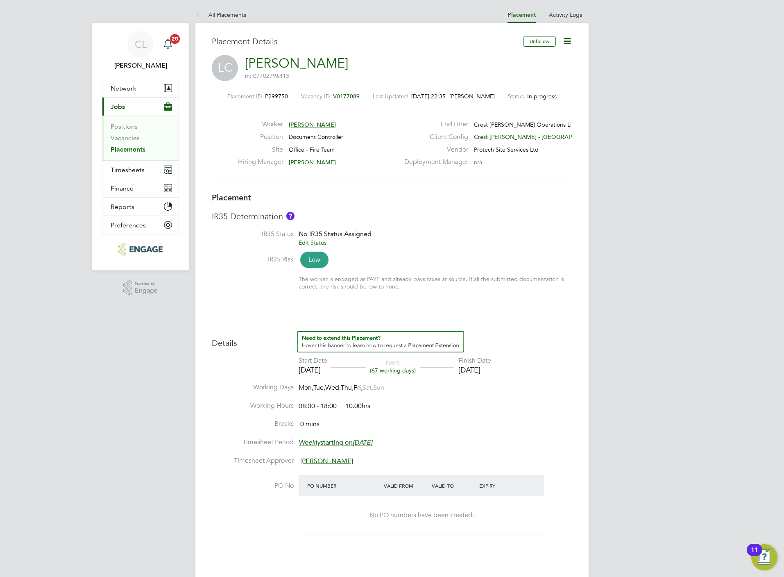
click at [568, 43] on icon at bounding box center [567, 41] width 10 height 10
click at [543, 59] on li "Edit Placement e" at bounding box center [540, 60] width 60 height 11
type input "[PERSON_NAME]"
type input "[DATE]"
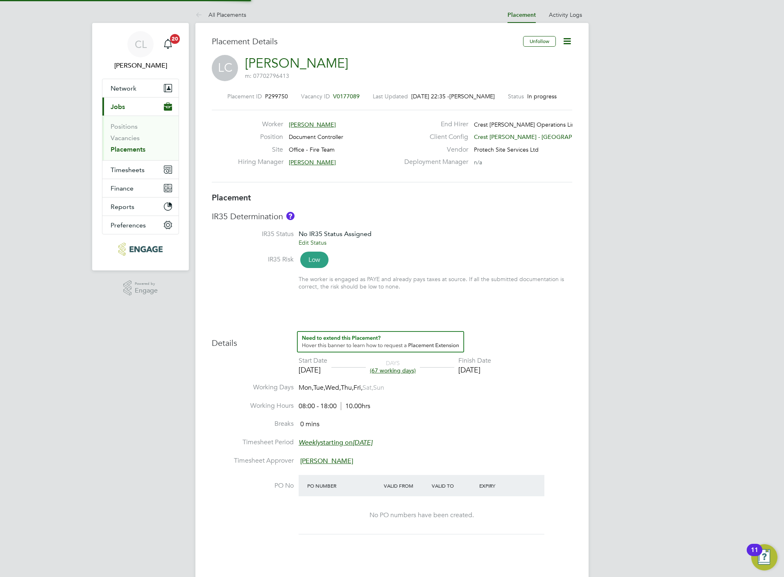
type input "[DATE]"
type input "08:00"
type input "18:00"
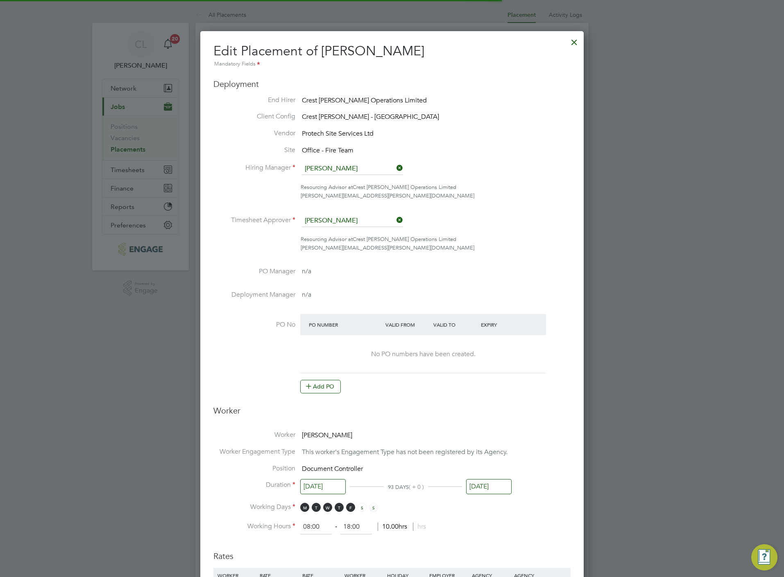
scroll to position [4, 4]
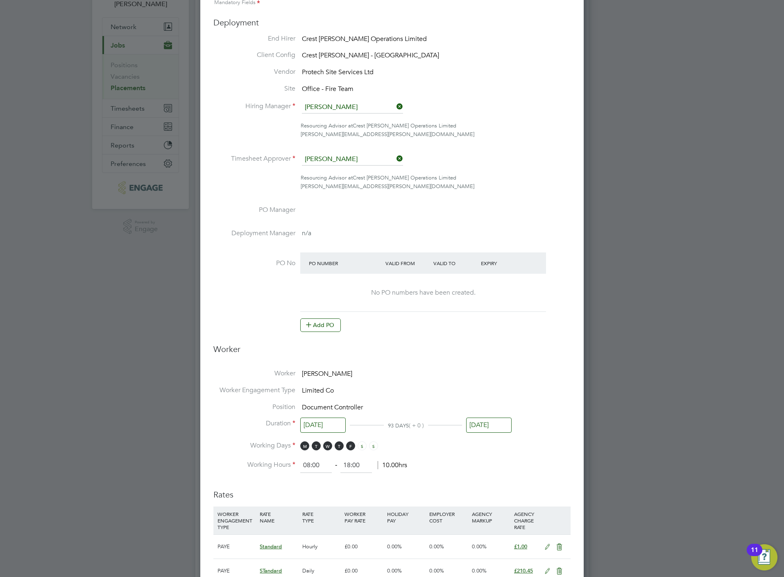
click at [309, 327] on icon at bounding box center [309, 324] width 6 height 6
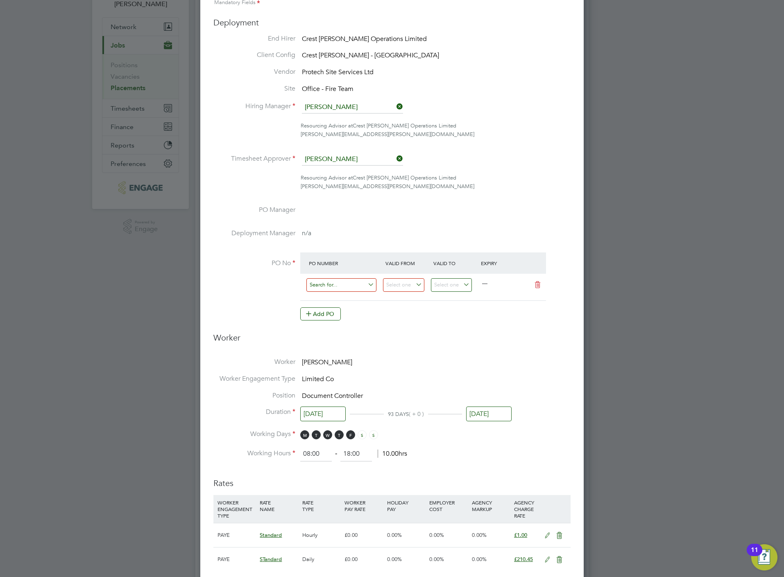
click at [341, 284] on input at bounding box center [341, 285] width 70 height 14
paste input "O/202/00/000137"
type input "O/202/00/000137"
click at [401, 286] on input at bounding box center [403, 285] width 41 height 14
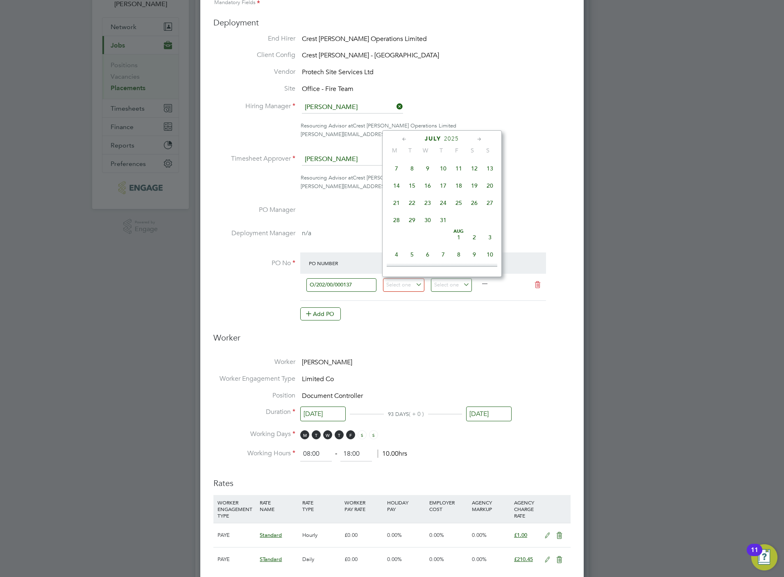
click at [399, 168] on span "7" at bounding box center [397, 169] width 16 height 16
type input "[DATE]"
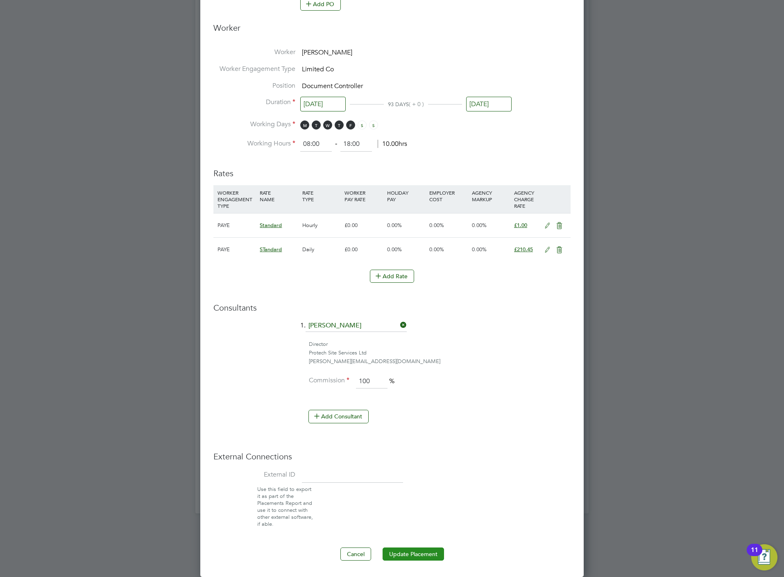
click at [413, 547] on button "Update Placement" at bounding box center [413, 553] width 61 height 13
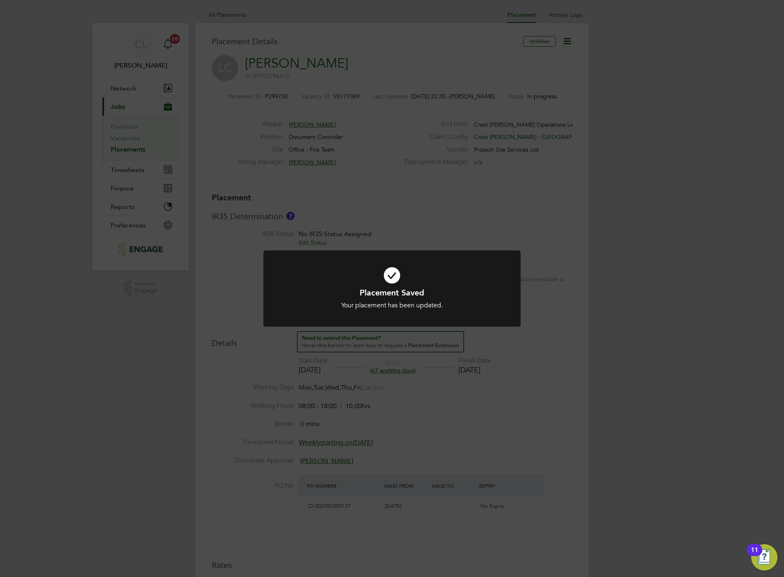
click at [487, 421] on div "Placement Saved Your placement has been updated. Cancel Okay" at bounding box center [392, 288] width 784 height 577
